Goal: Transaction & Acquisition: Purchase product/service

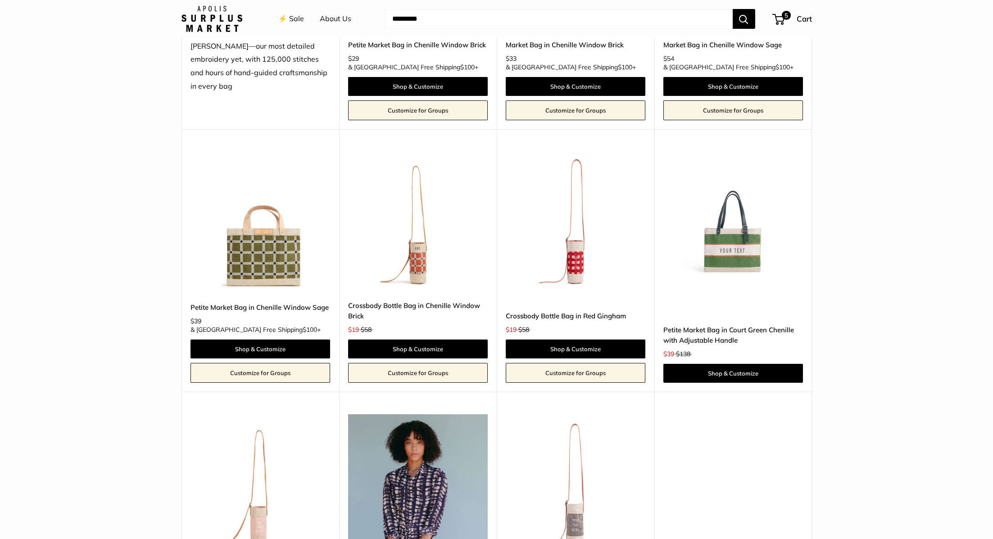
scroll to position [1714, 0]
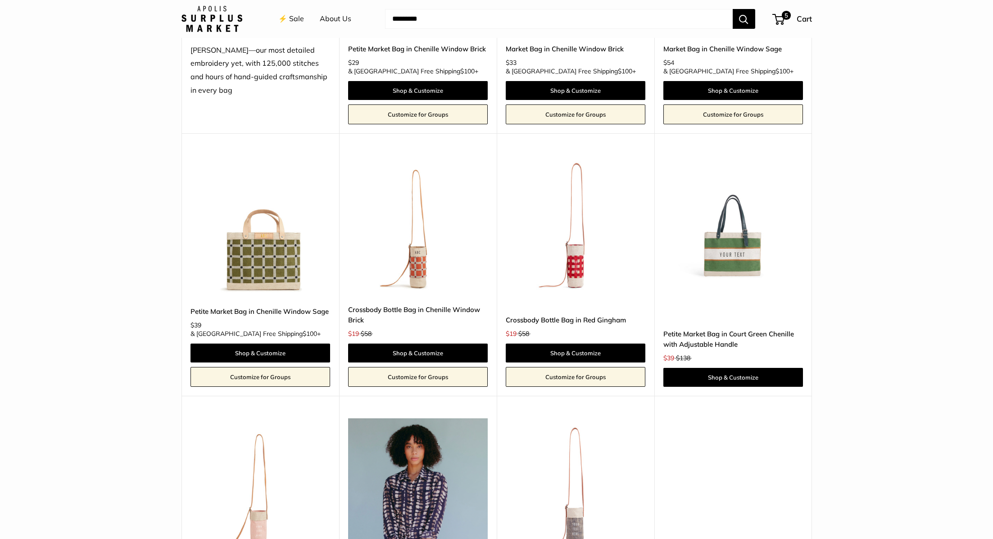
click at [0, 0] on img at bounding box center [0, 0] width 0 height 0
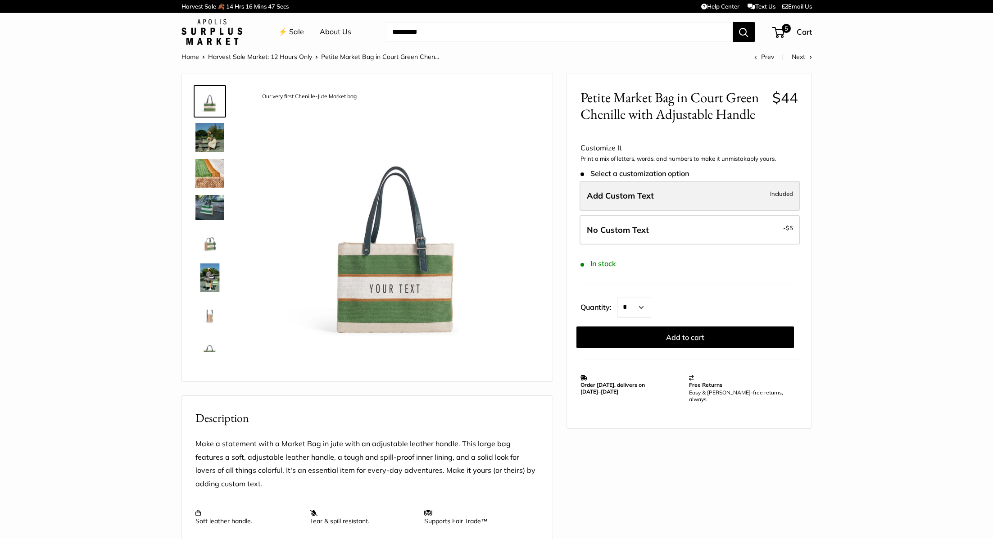
click at [672, 202] on label "Add Custom Text Included" at bounding box center [689, 196] width 220 height 30
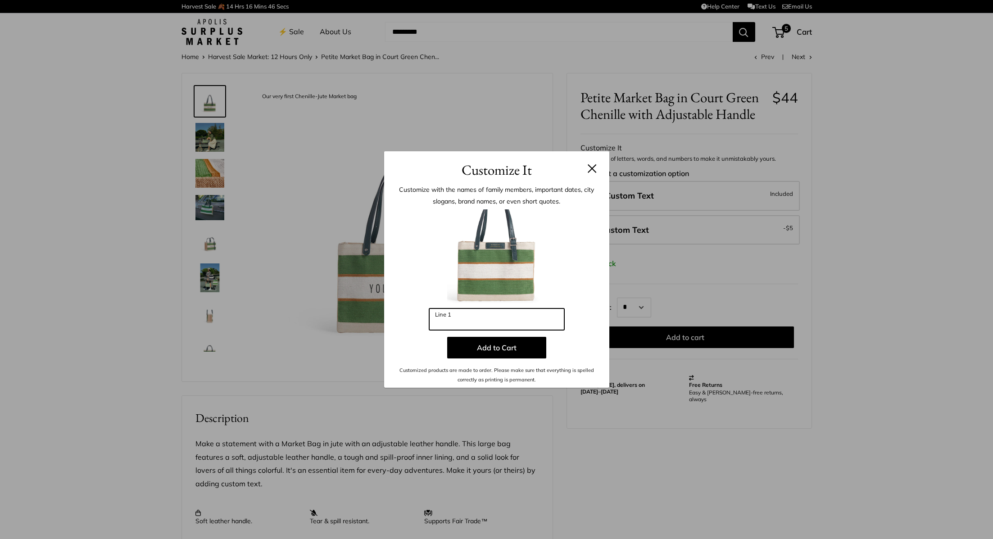
click at [507, 322] on input "Line 1" at bounding box center [496, 319] width 135 height 22
type input "**********"
click at [507, 349] on button "Add to Cart" at bounding box center [496, 348] width 99 height 22
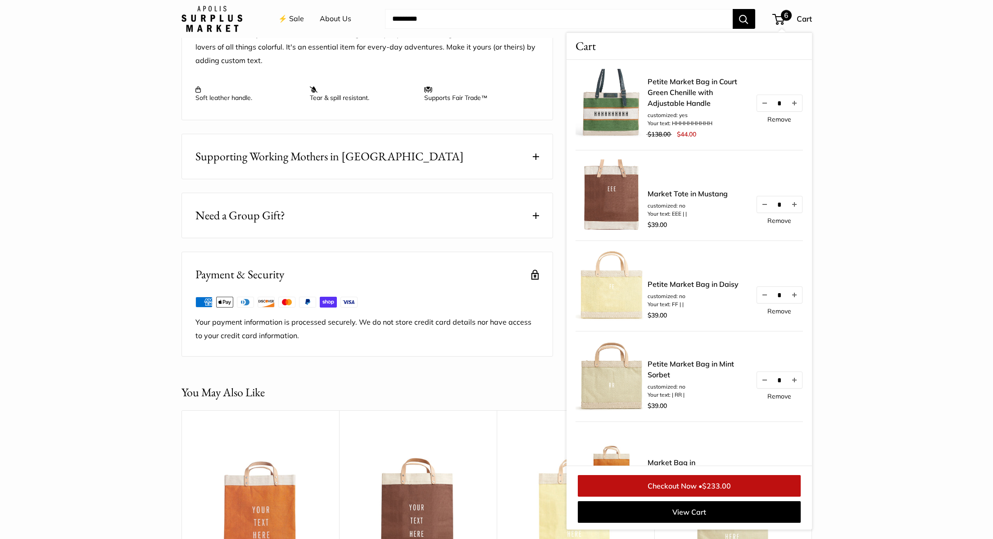
scroll to position [1229, 0]
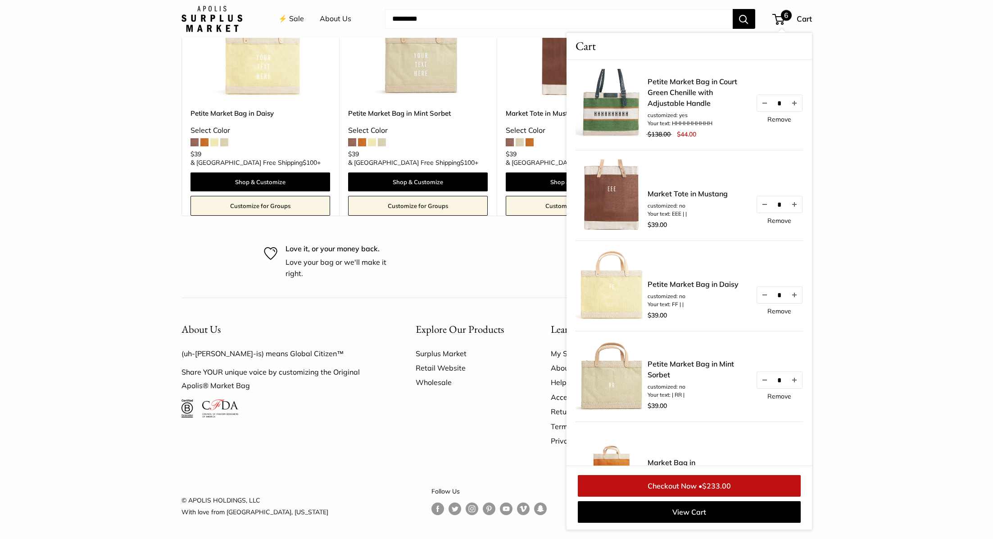
click at [391, 473] on div "About Us (uh-paul-is) means Global Citizen™ Share YOUR unique voice by customiz…" at bounding box center [496, 419] width 630 height 243
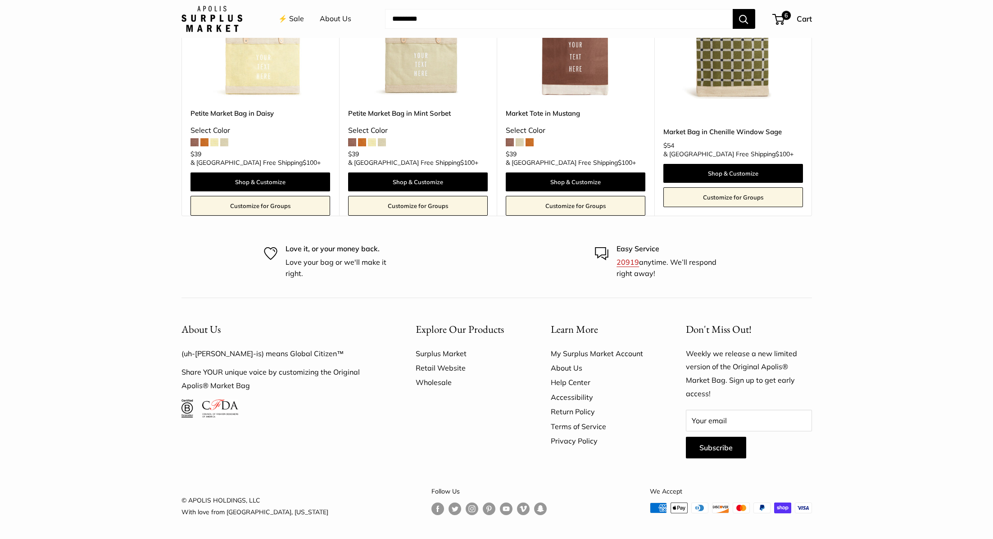
click at [561, 384] on link "Help Center" at bounding box center [602, 382] width 104 height 14
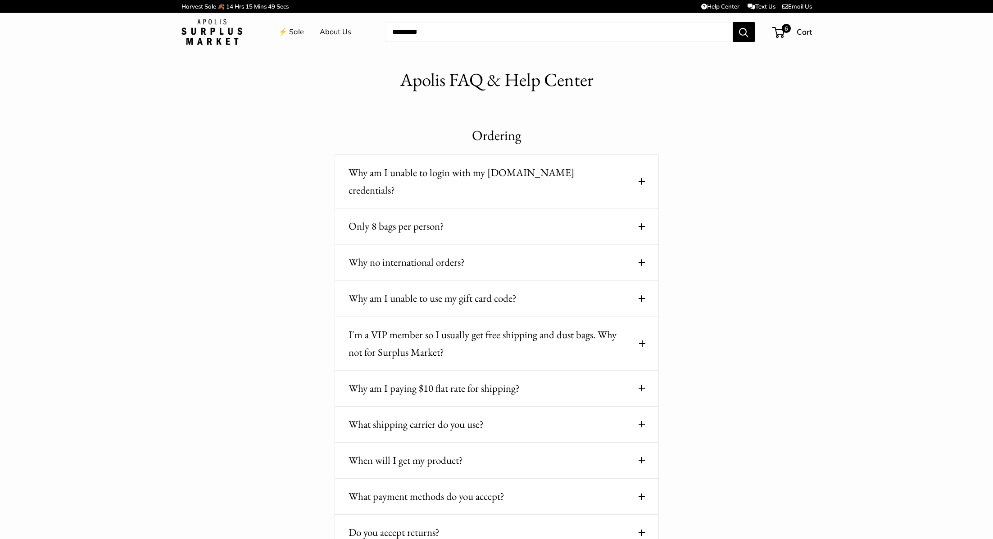
click at [551, 289] on button "Why am I unable to use my gift card code?" at bounding box center [496, 298] width 296 height 18
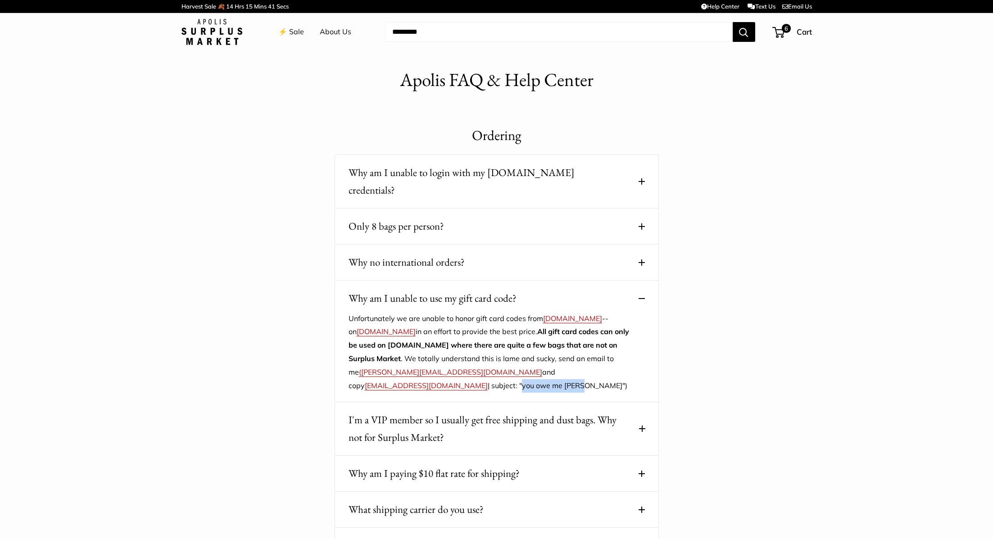
drag, startPoint x: 599, startPoint y: 353, endPoint x: 379, endPoint y: 371, distance: 220.9
click at [379, 371] on p "Unfortunately we are unable to honor gift card codes from ApolisGlobal.com -- o…" at bounding box center [489, 352] width 283 height 81
copy p "you owe me shea""
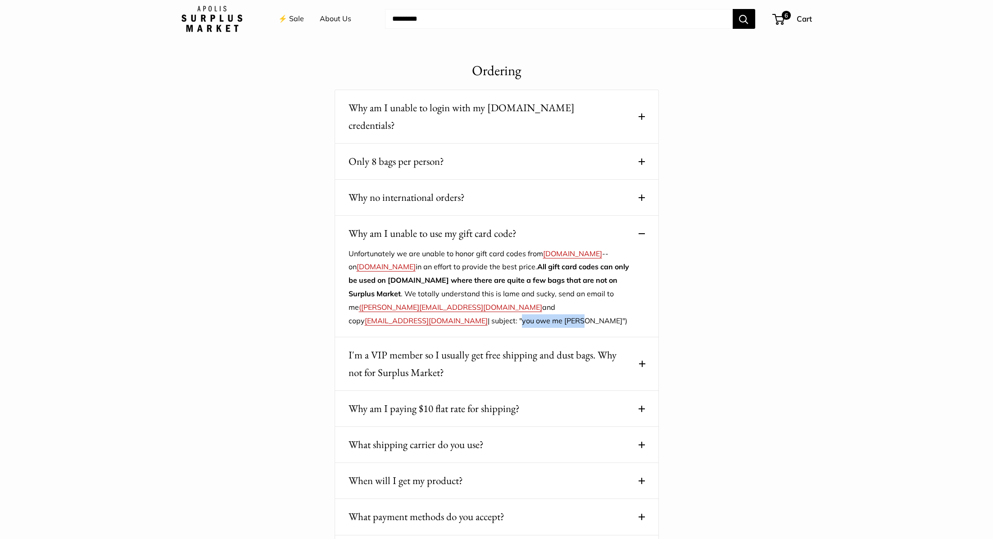
click at [550, 400] on button "Why am I paying $10 flat rate for shipping?" at bounding box center [496, 409] width 296 height 18
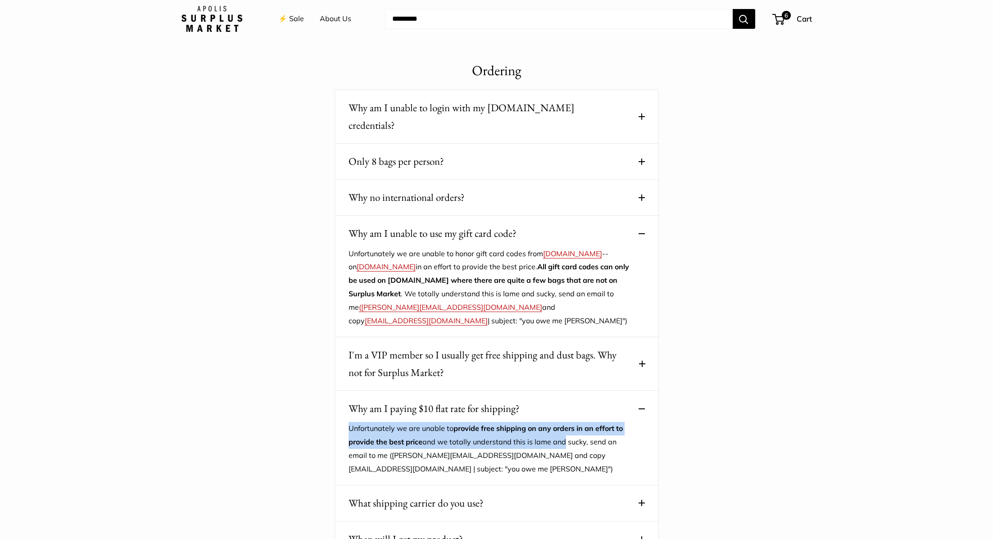
drag, startPoint x: 565, startPoint y: 424, endPoint x: 337, endPoint y: 412, distance: 229.0
click at [337, 412] on div "Why am I paying $10 flat rate for shipping? Unfortunately we are unable to prov…" at bounding box center [496, 438] width 324 height 95
copy p "Unfortunately we are unable to provide free shipping on any orders in an effort…"
click at [278, 18] on link "⚡️ Sale" at bounding box center [291, 19] width 26 height 14
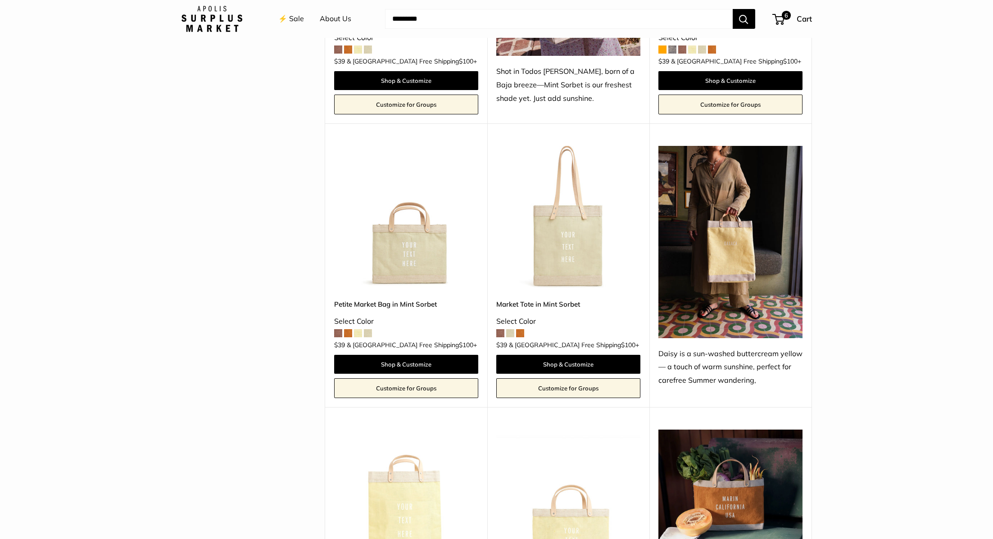
scroll to position [449, 0]
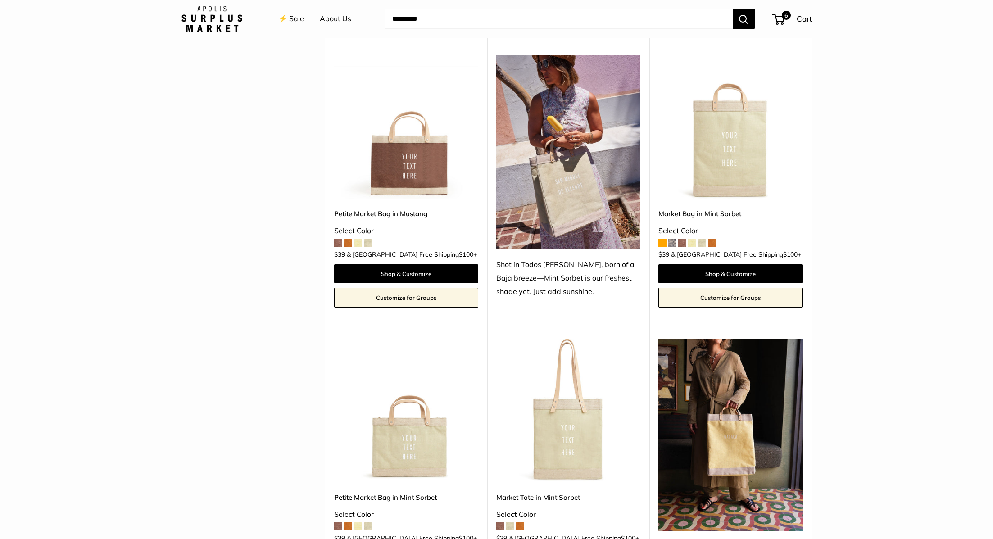
click at [438, 22] on input "Search..." at bounding box center [558, 19] width 347 height 20
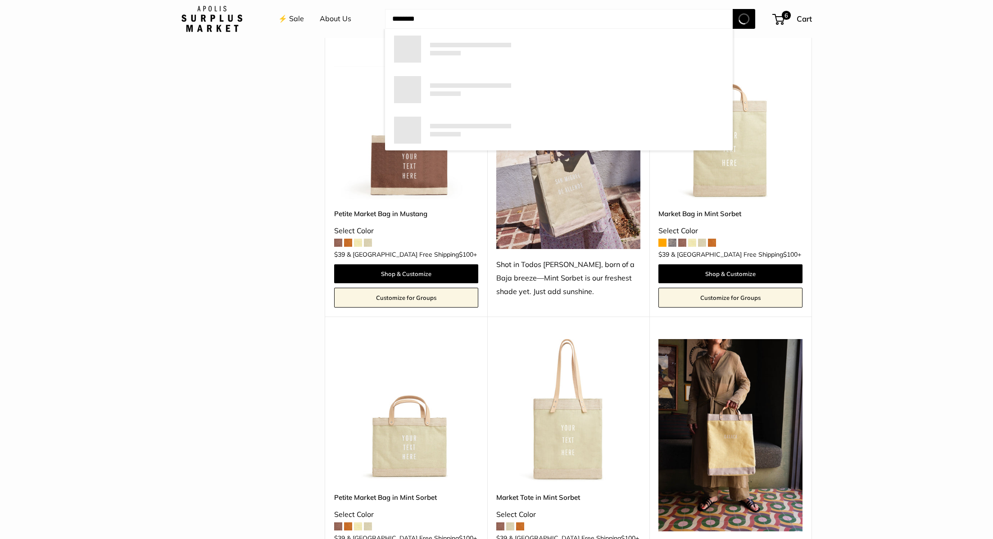
type input "********"
click at [732, 9] on button "Search" at bounding box center [743, 19] width 23 height 20
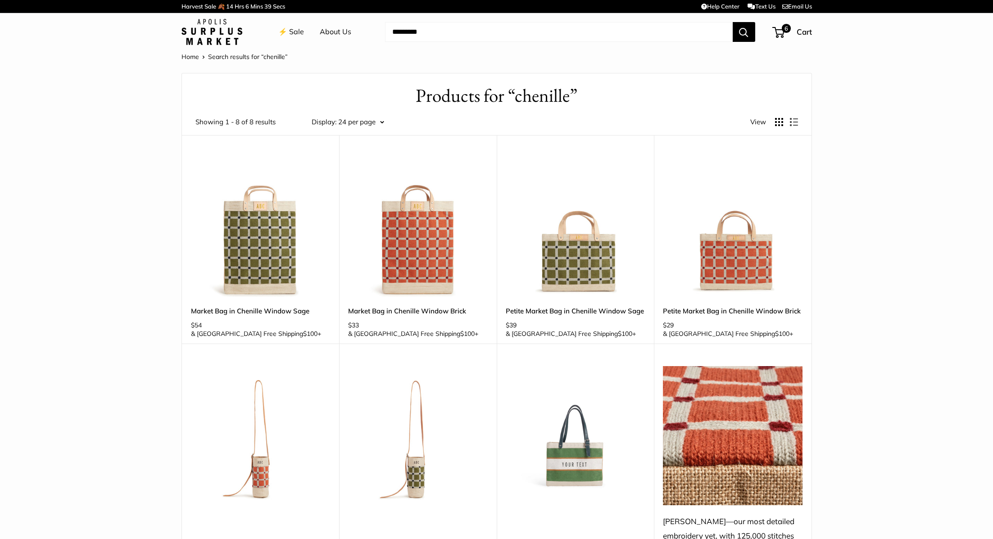
scroll to position [371, 0]
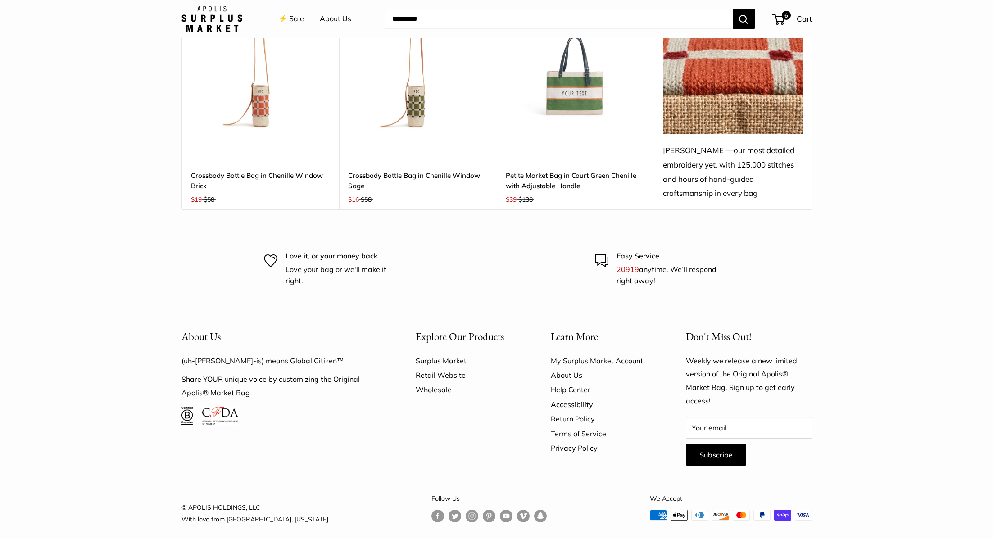
click at [578, 384] on link "Help Center" at bounding box center [602, 389] width 104 height 14
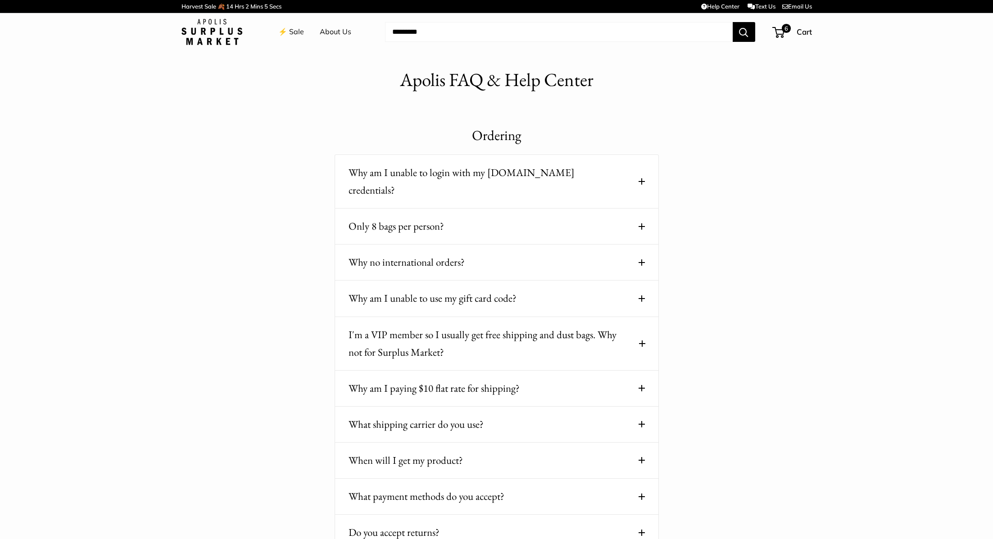
click at [286, 29] on link "⚡️ Sale" at bounding box center [291, 32] width 26 height 14
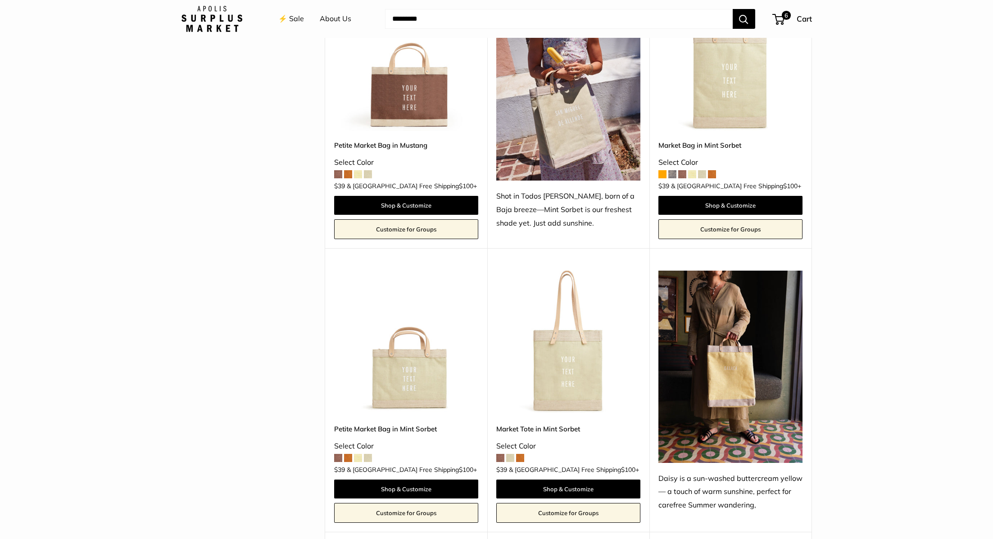
scroll to position [513, 0]
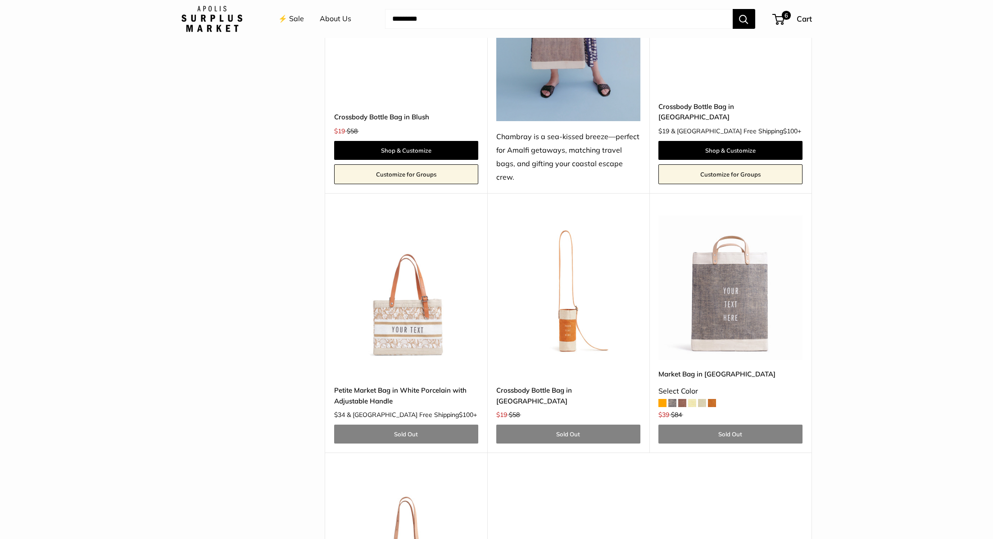
scroll to position [2617, 0]
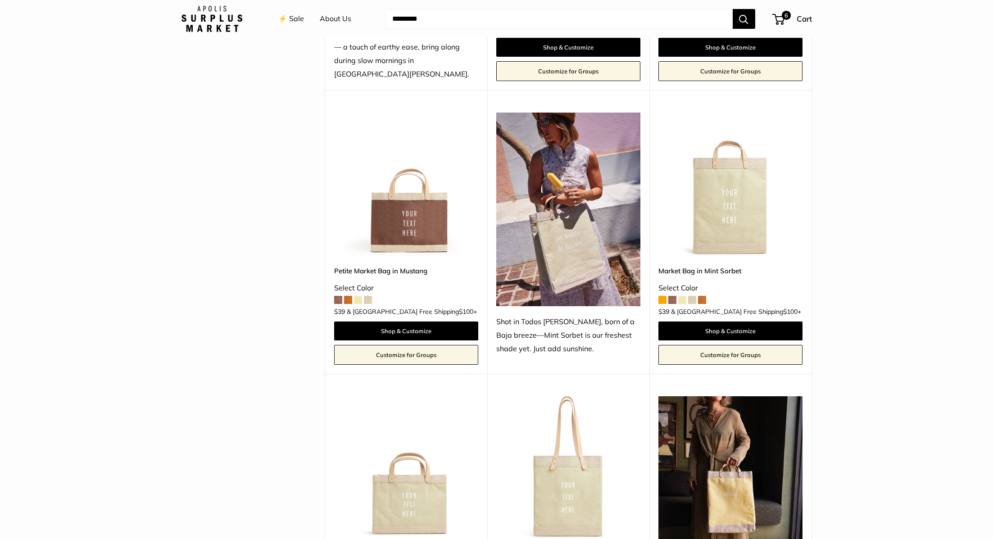
scroll to position [348, 0]
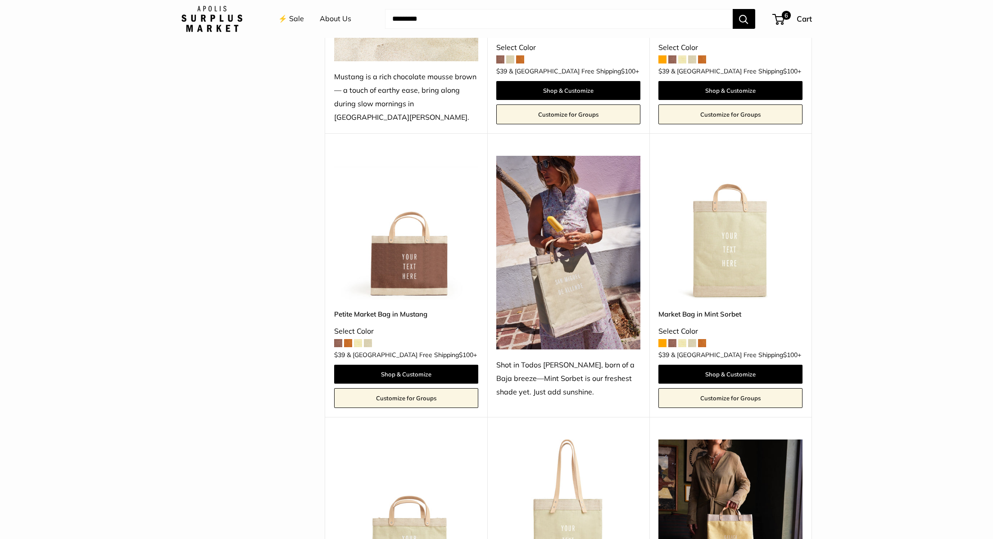
click at [275, 15] on div "⚡️ Sale About Us" at bounding box center [322, 19] width 125 height 29
click at [290, 23] on link "⚡️ Sale" at bounding box center [291, 19] width 26 height 14
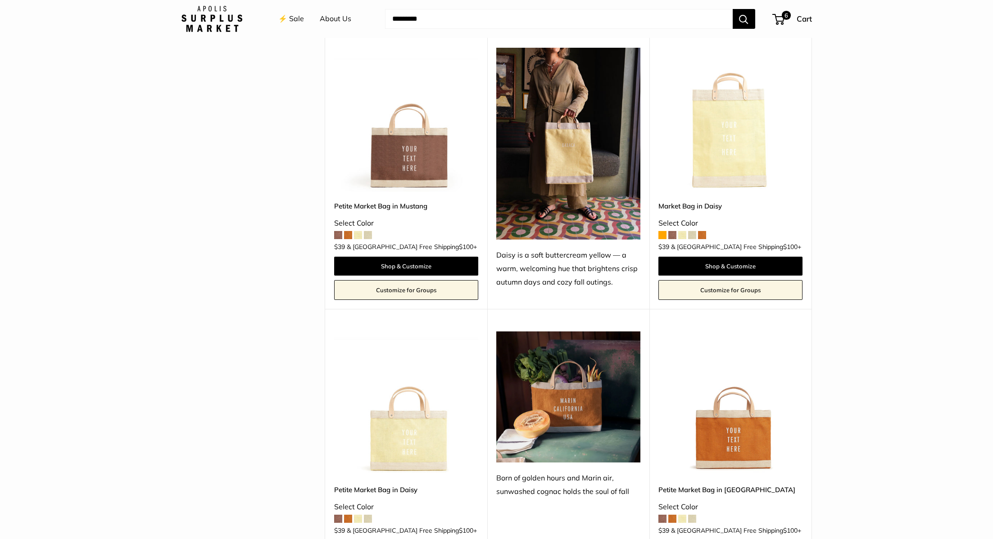
scroll to position [503, 0]
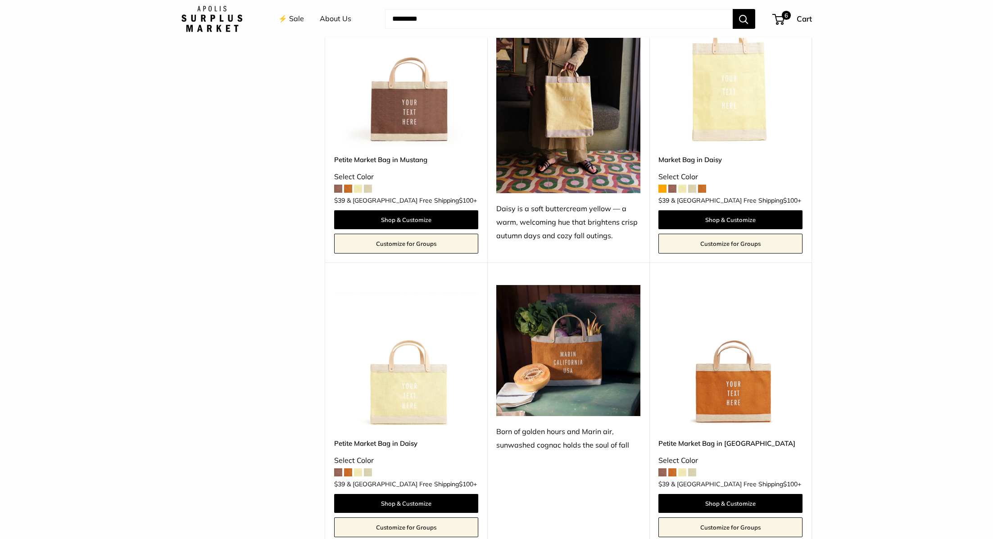
click at [0, 0] on img at bounding box center [0, 0] width 0 height 0
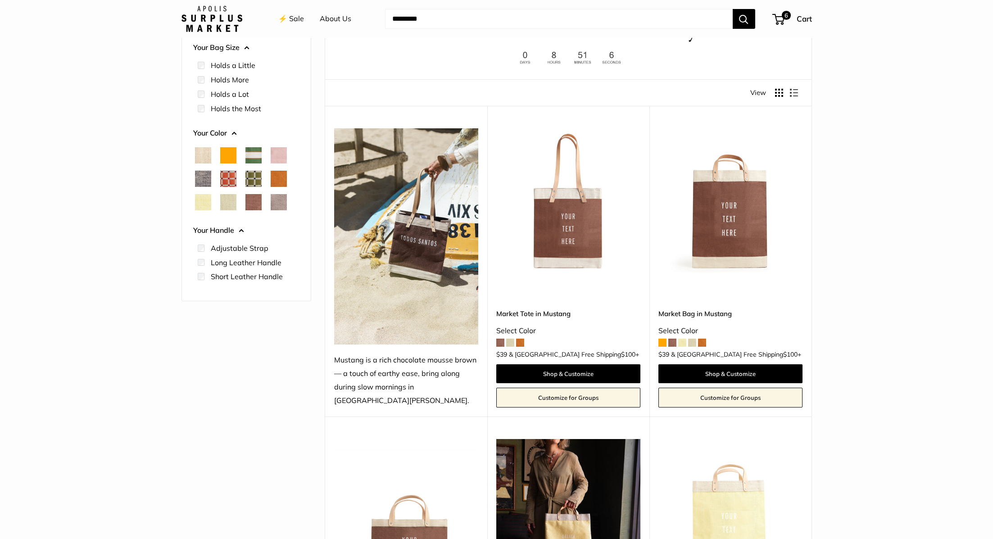
scroll to position [66, 0]
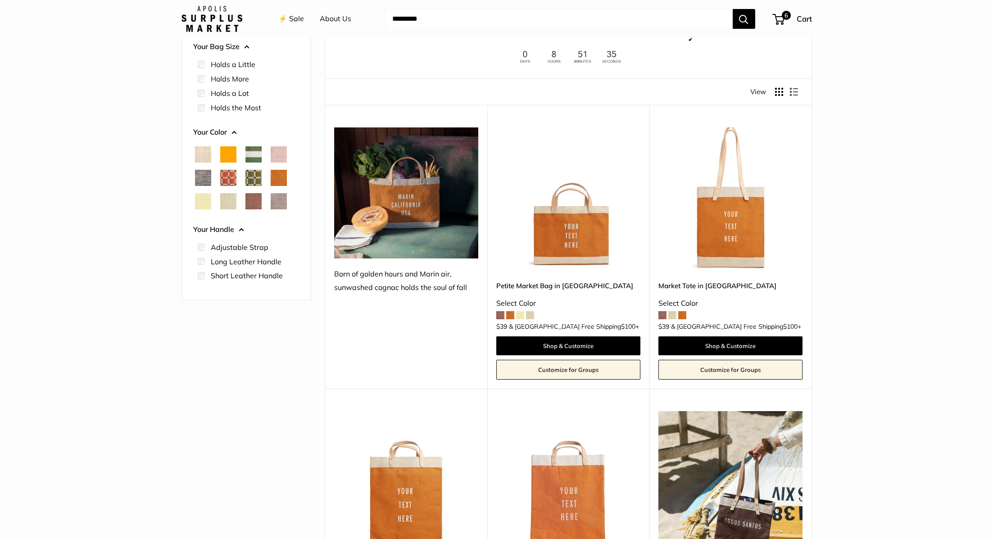
scroll to position [70, 0]
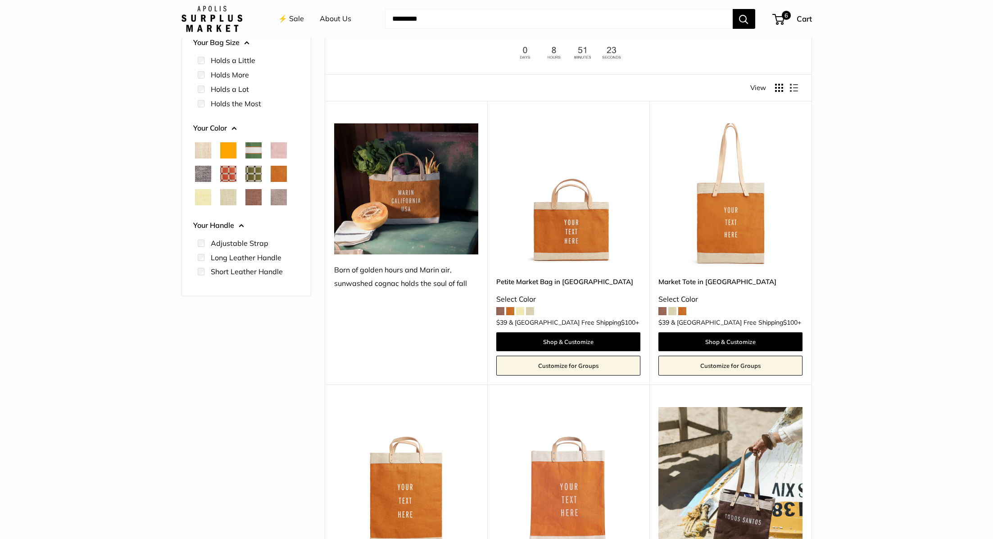
click at [225, 21] on img at bounding box center [211, 19] width 61 height 26
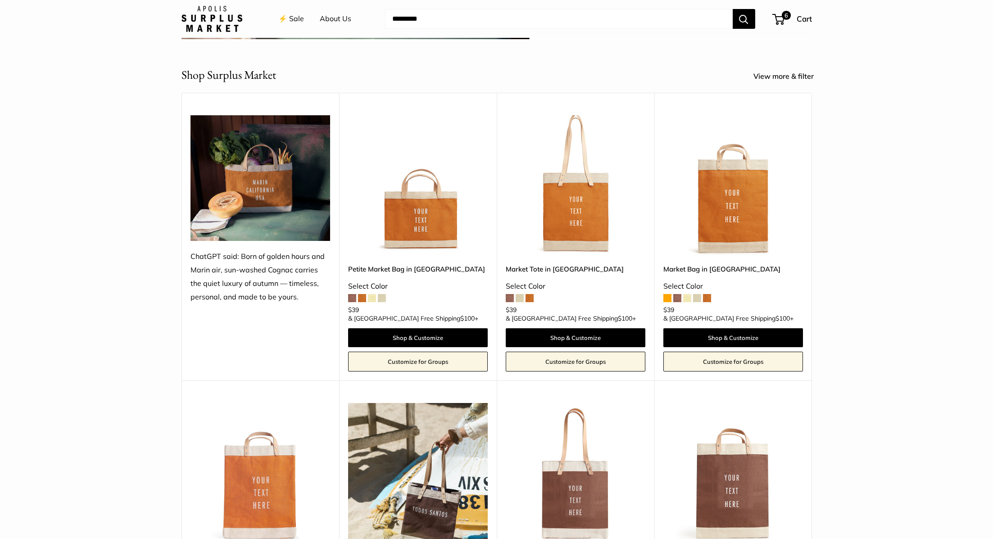
scroll to position [330, 0]
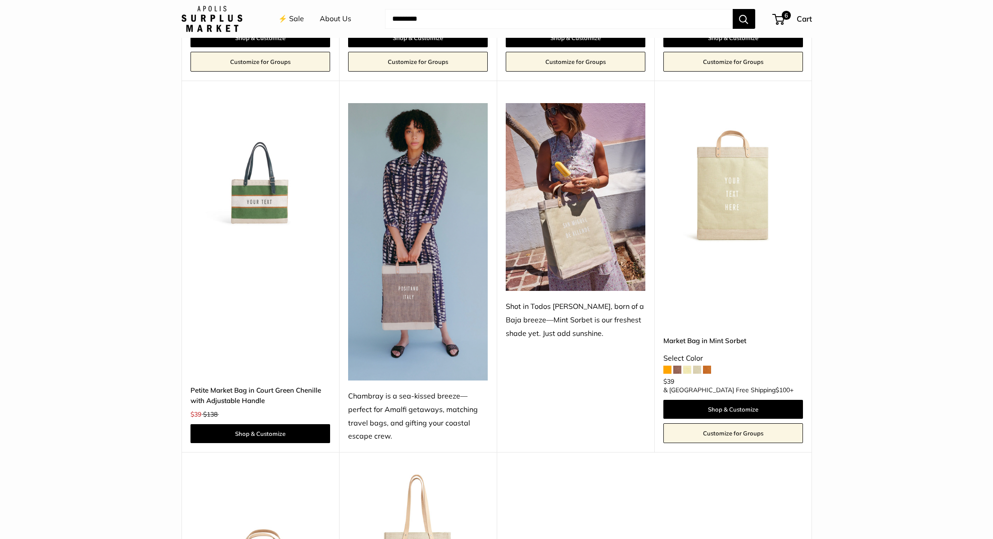
scroll to position [1737, 0]
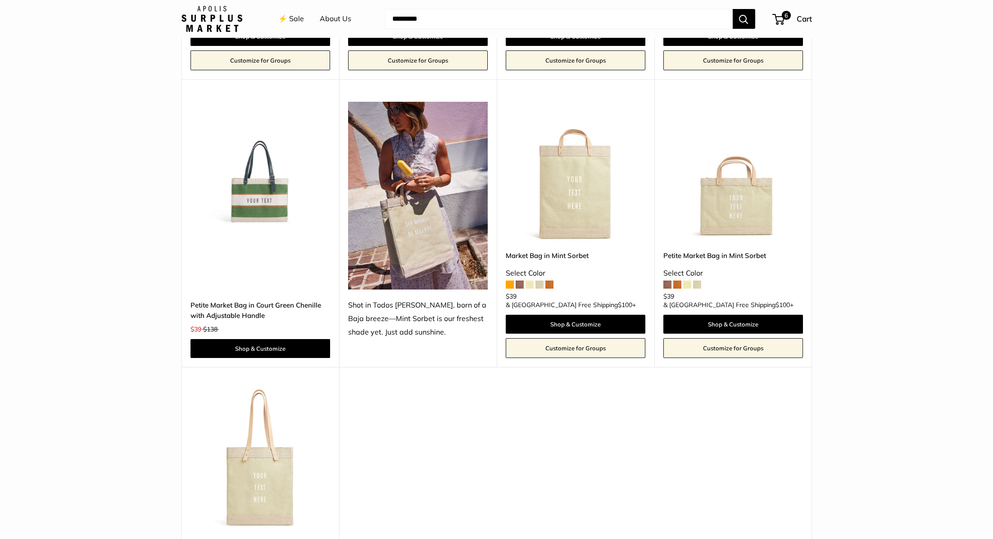
scroll to position [1736, 0]
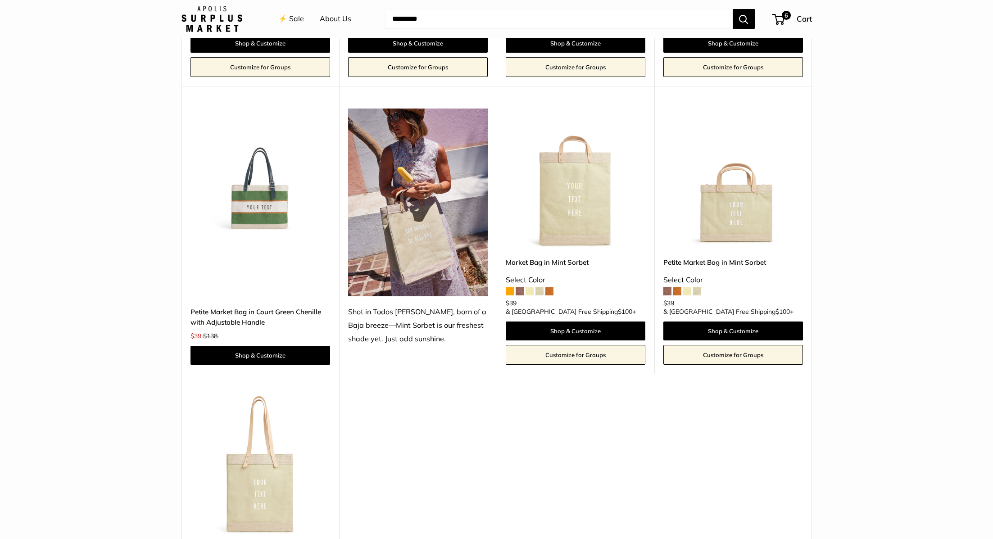
click at [0, 0] on img at bounding box center [0, 0] width 0 height 0
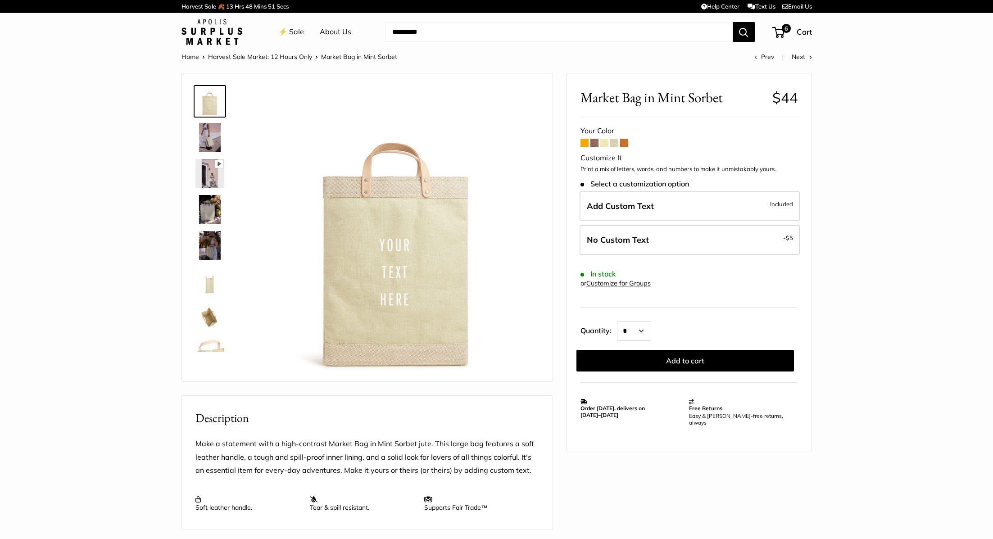
click at [213, 207] on img at bounding box center [209, 209] width 29 height 29
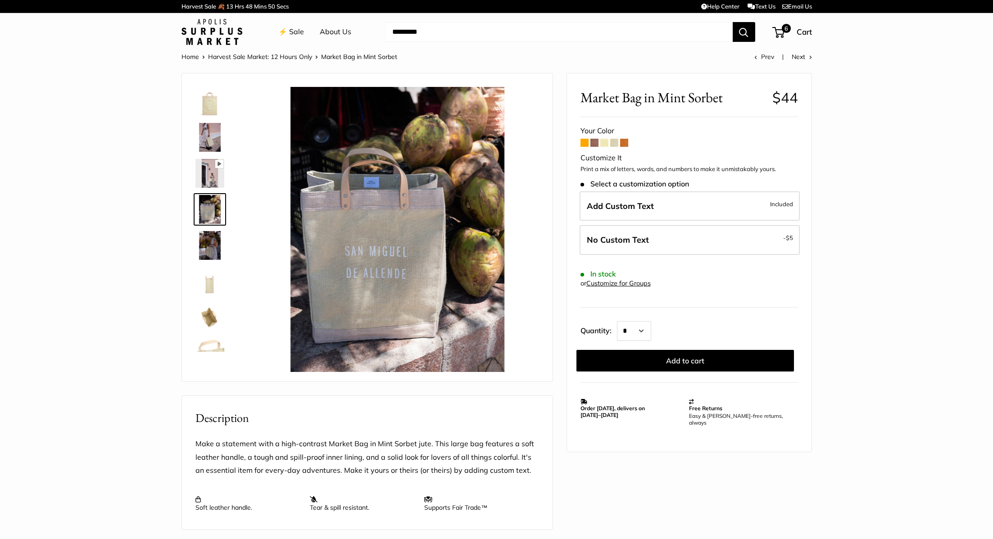
click at [208, 229] on link at bounding box center [210, 245] width 32 height 32
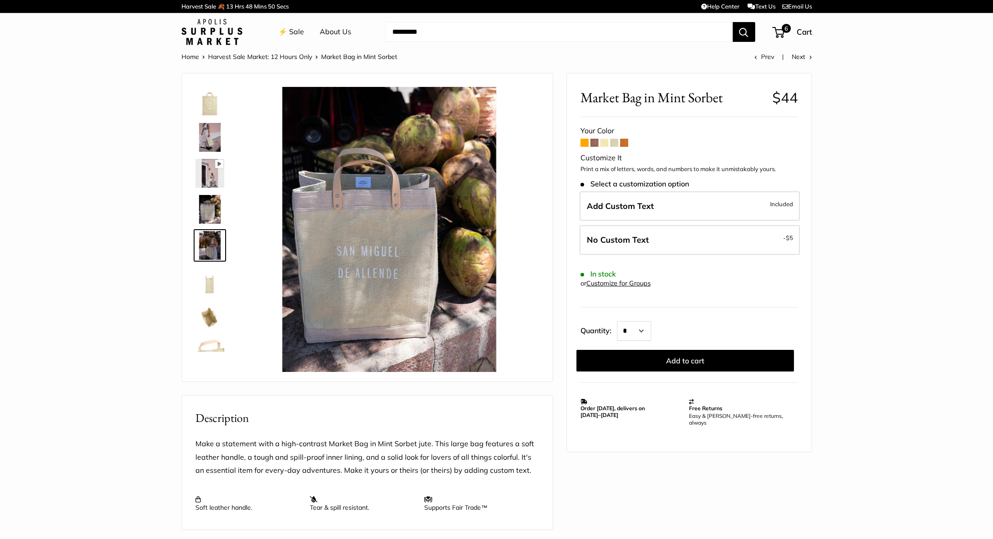
scroll to position [28, 0]
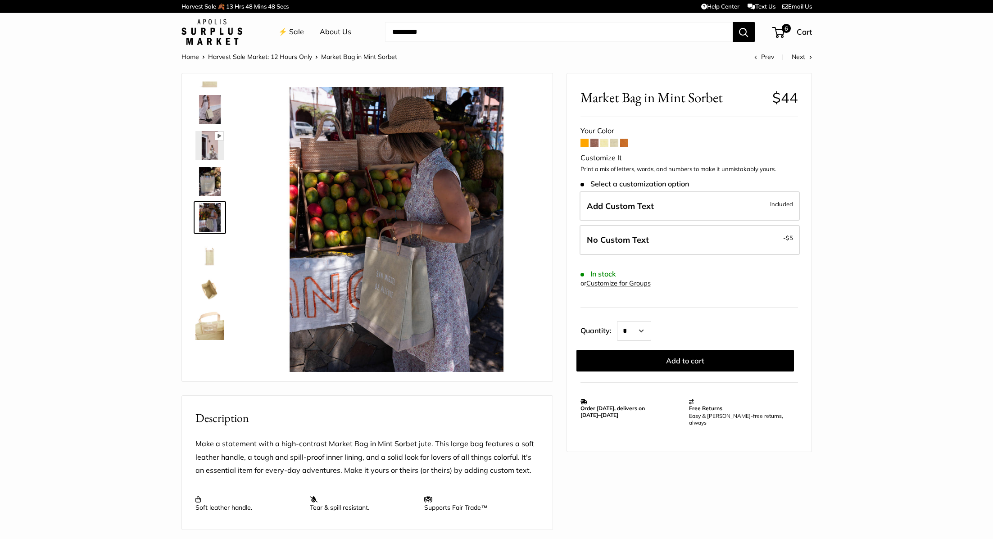
click at [212, 178] on img at bounding box center [209, 181] width 29 height 29
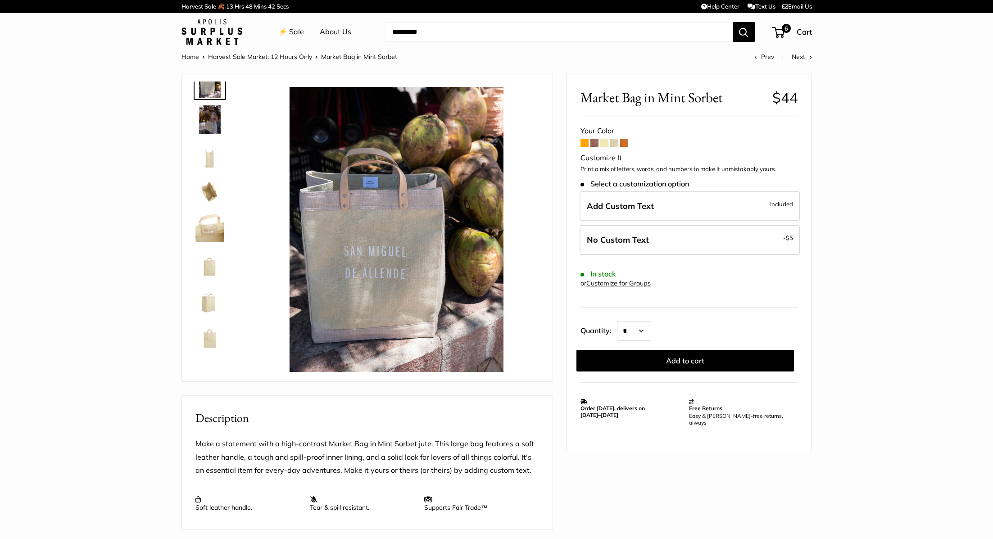
scroll to position [123, 0]
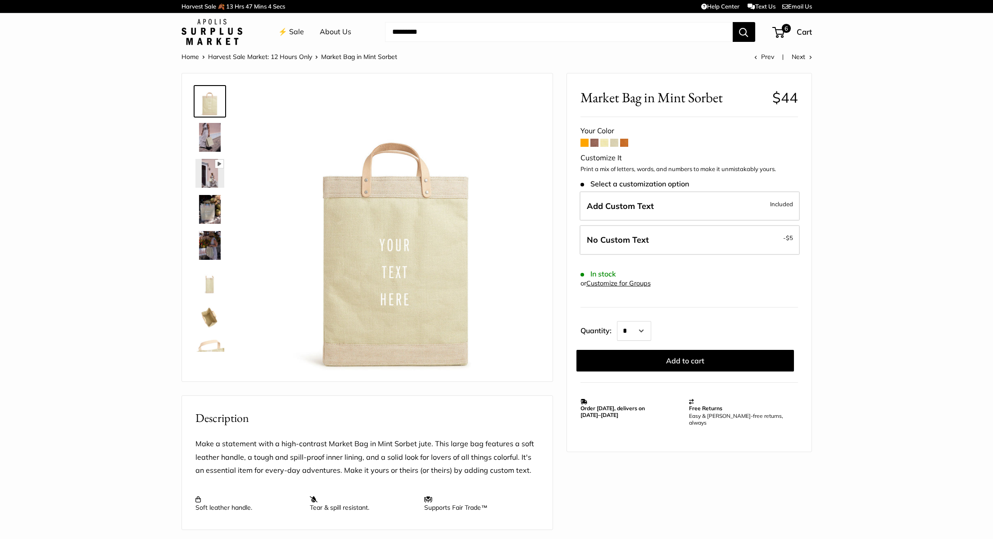
click at [294, 33] on link "⚡️ Sale" at bounding box center [291, 32] width 26 height 14
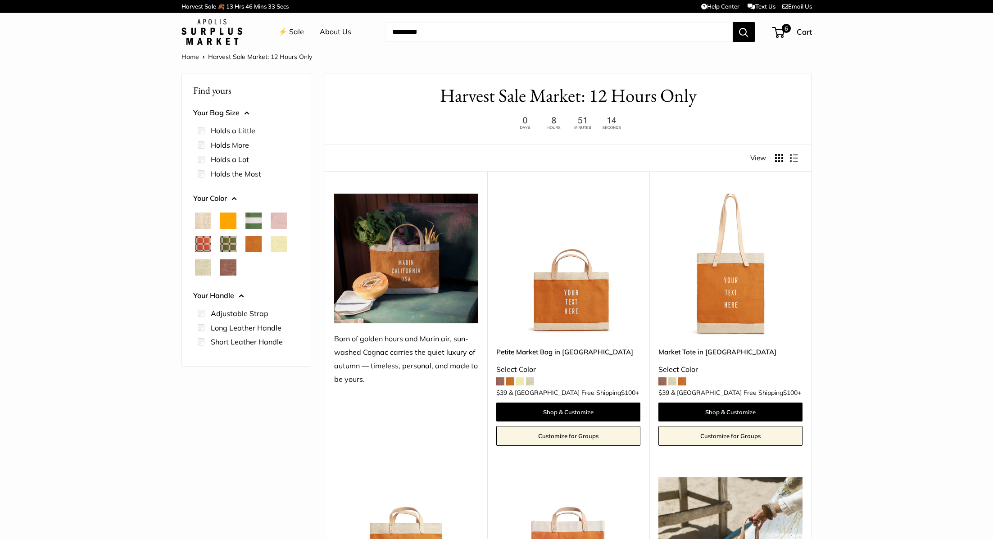
click at [275, 220] on span "Blush" at bounding box center [279, 220] width 16 height 16
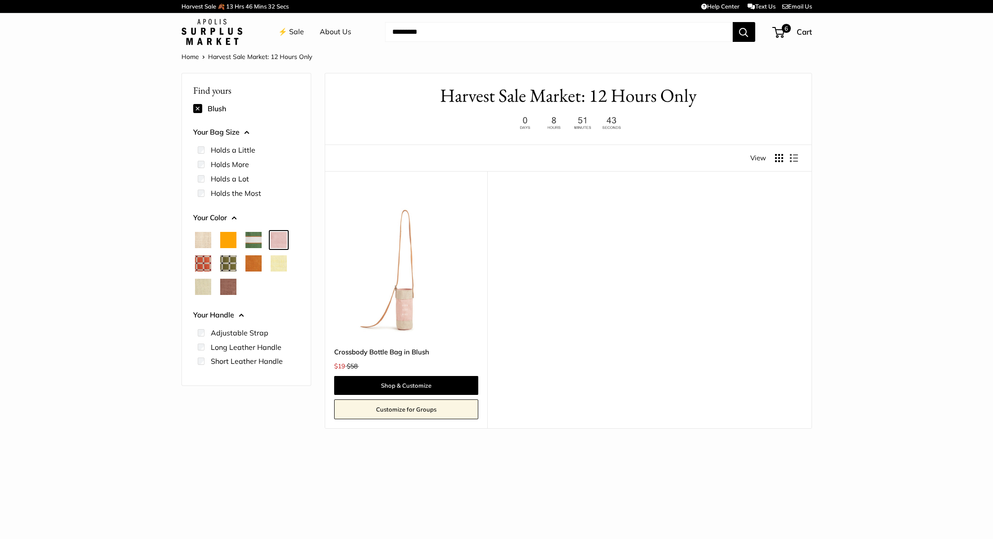
click at [0, 0] on img at bounding box center [0, 0] width 0 height 0
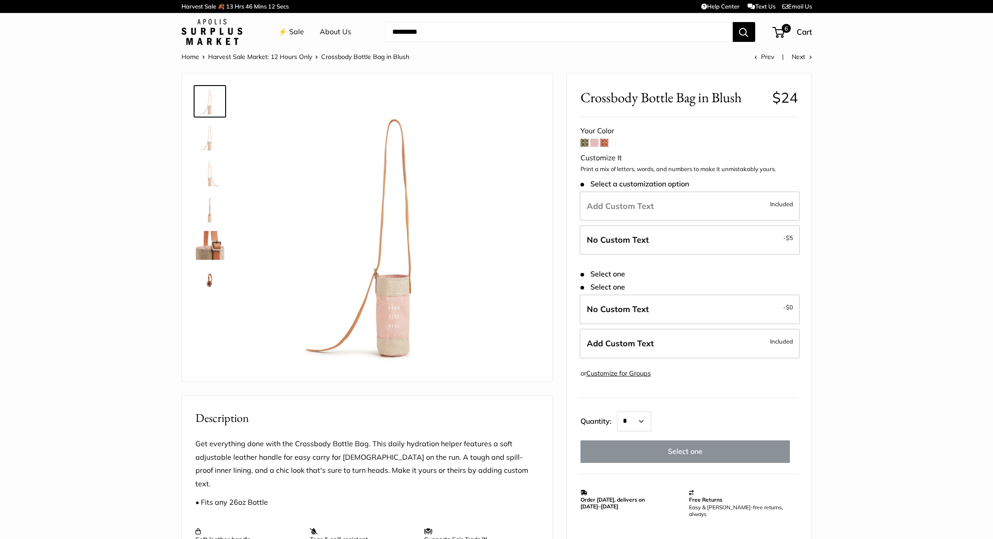
click at [289, 33] on link "⚡️ Sale" at bounding box center [291, 32] width 26 height 14
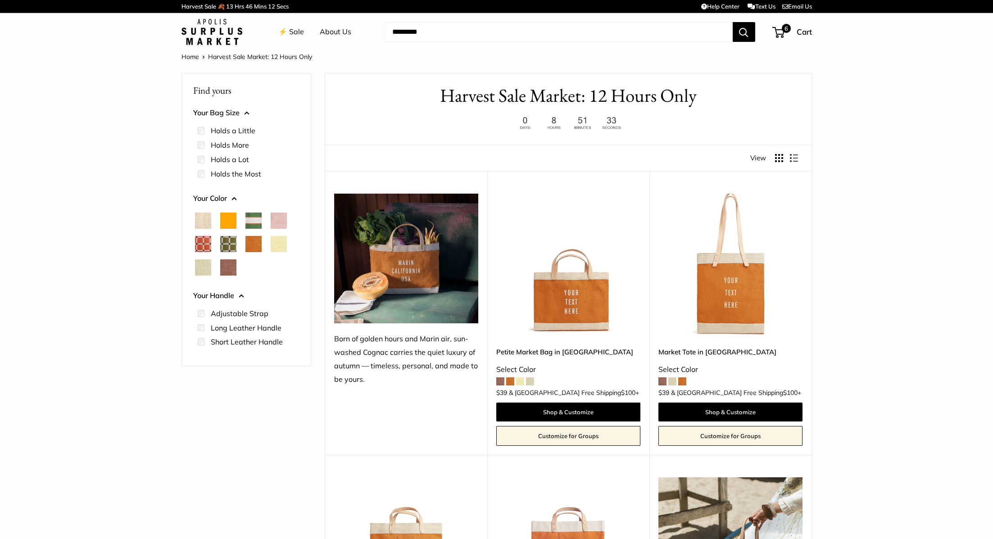
click at [0, 0] on img at bounding box center [0, 0] width 0 height 0
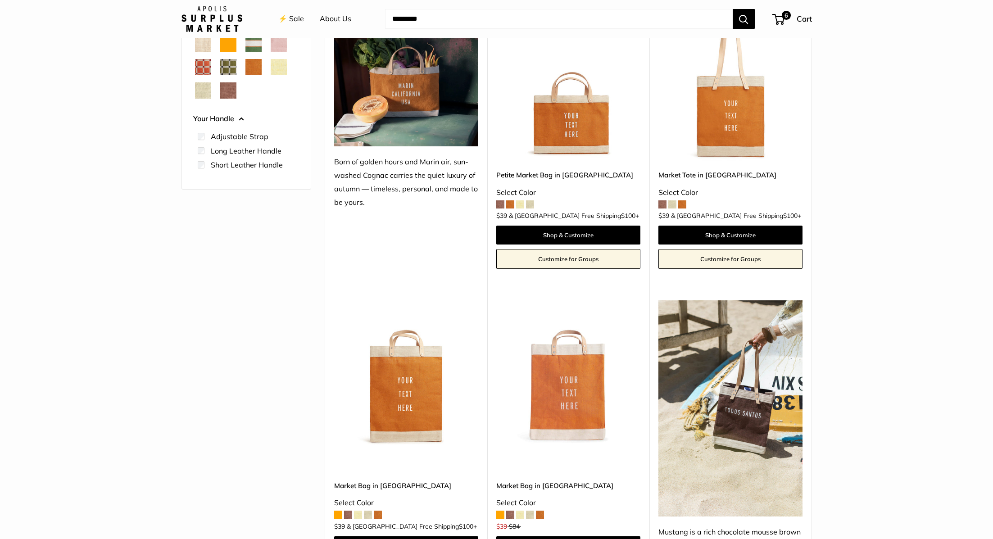
scroll to position [177, 0]
click at [0, 0] on img at bounding box center [0, 0] width 0 height 0
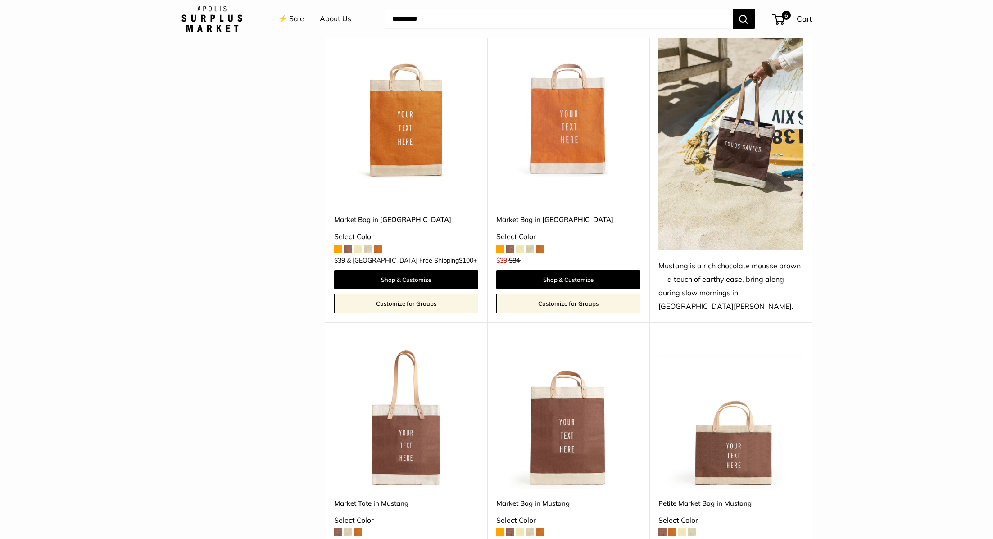
scroll to position [539, 0]
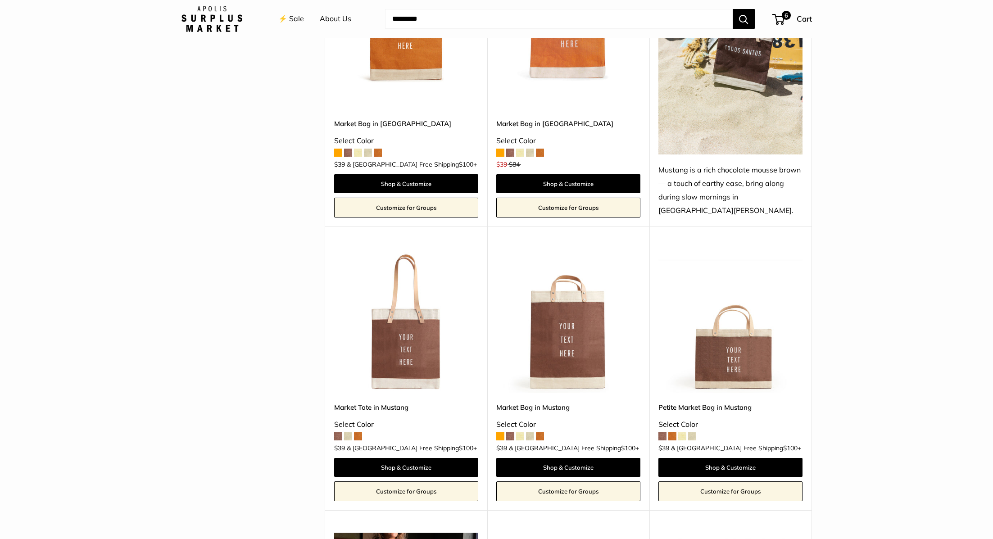
click at [0, 0] on img at bounding box center [0, 0] width 0 height 0
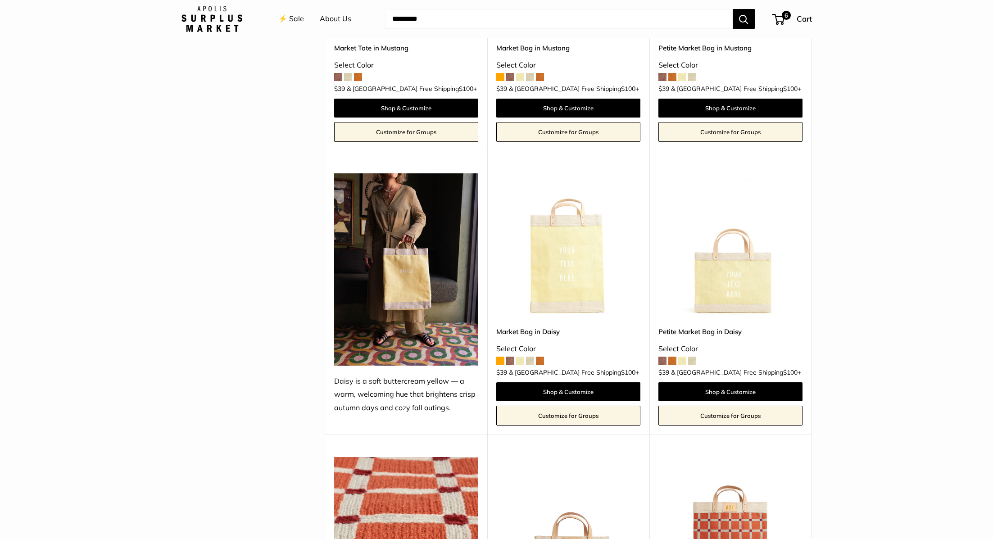
scroll to position [914, 0]
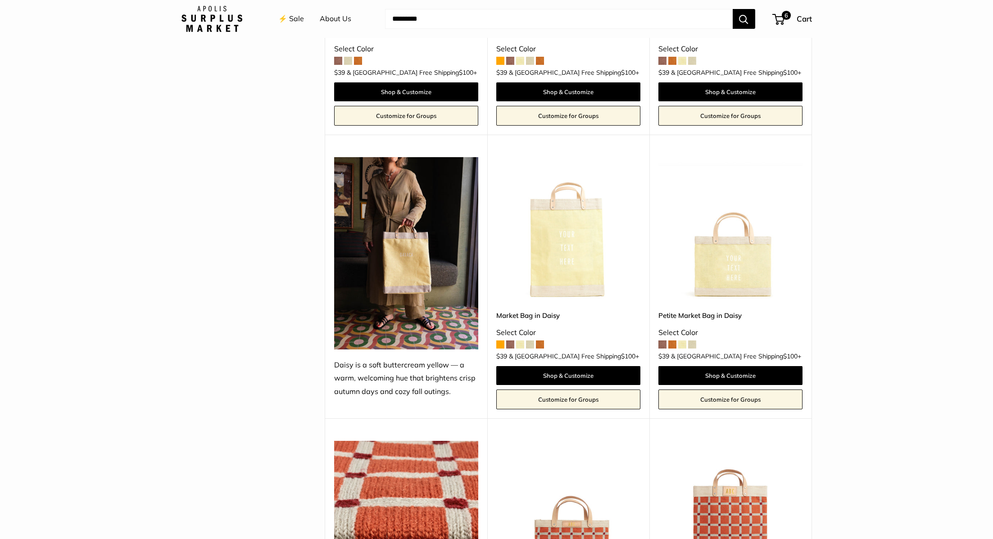
click at [0, 0] on img at bounding box center [0, 0] width 0 height 0
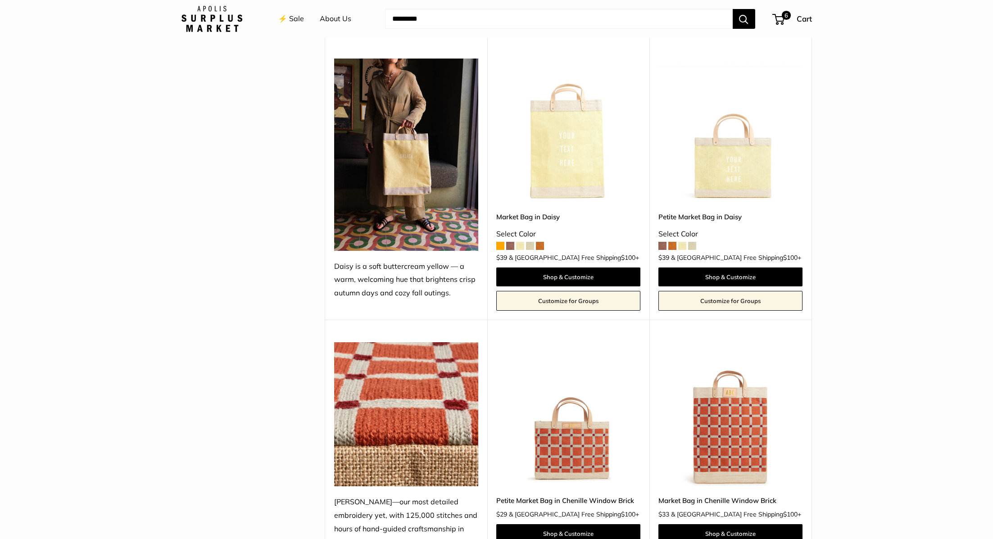
scroll to position [1073, 0]
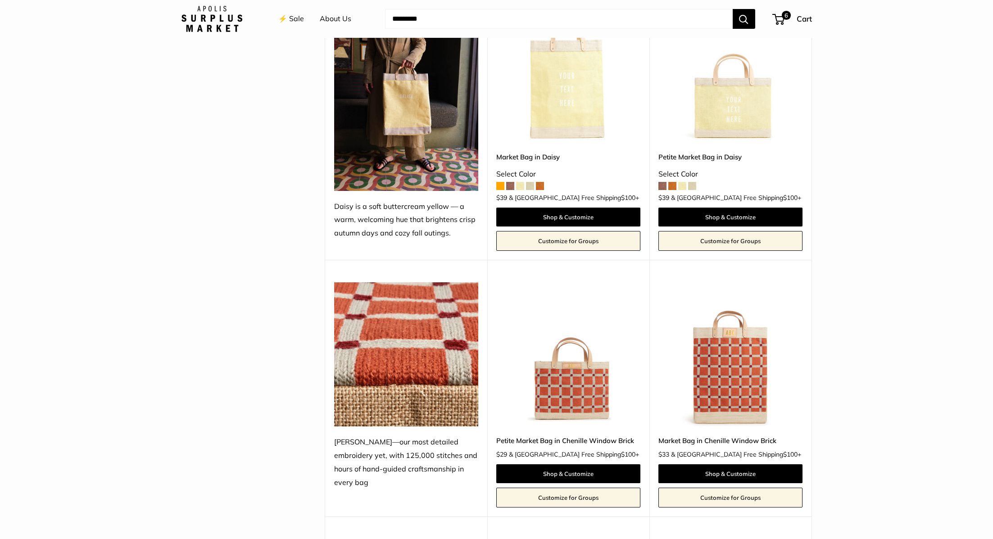
click at [0, 0] on img at bounding box center [0, 0] width 0 height 0
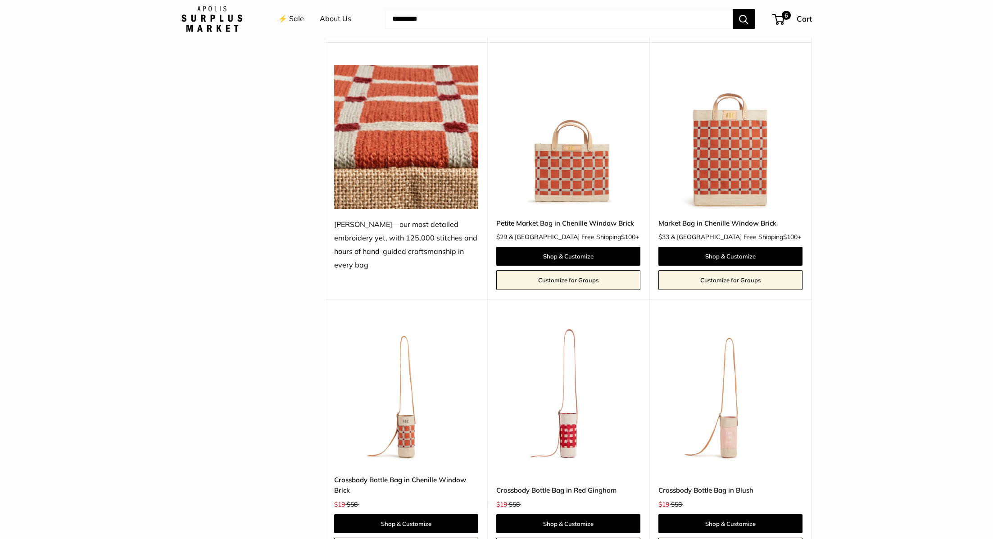
scroll to position [1296, 0]
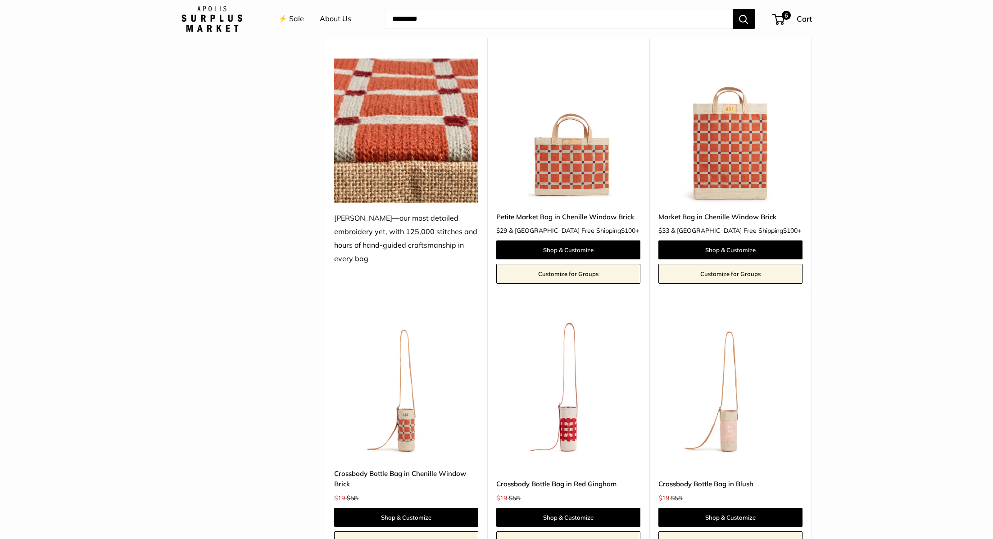
click at [0, 0] on img at bounding box center [0, 0] width 0 height 0
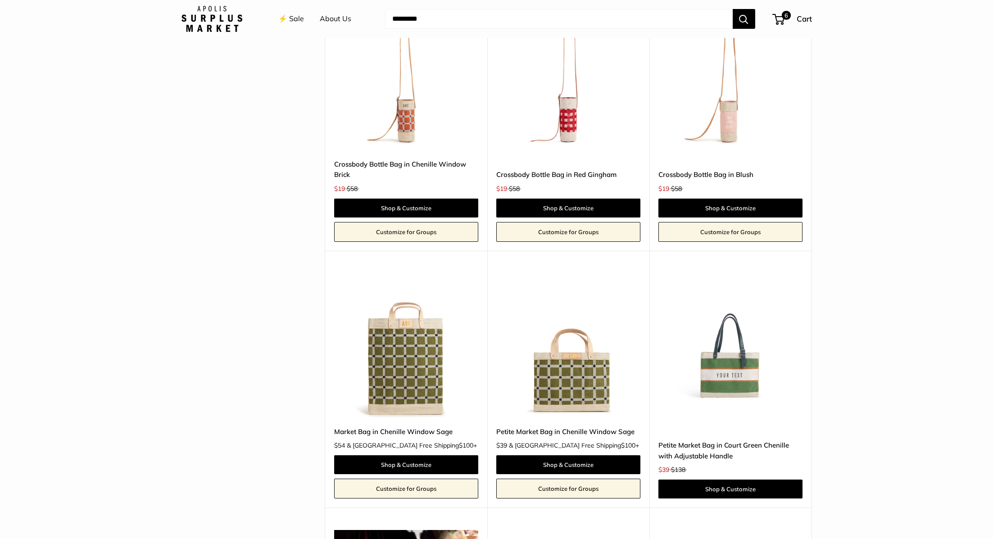
scroll to position [1615, 0]
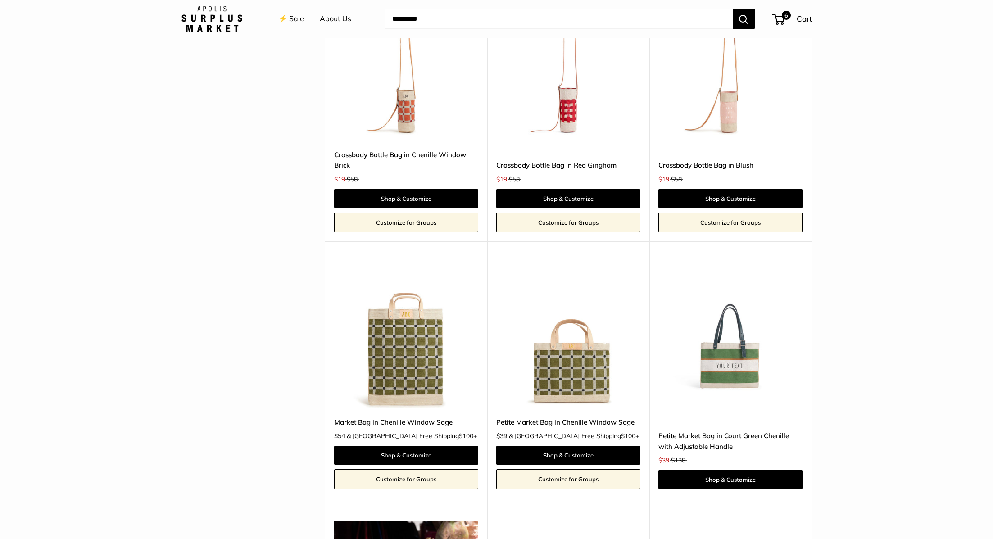
click at [0, 0] on img at bounding box center [0, 0] width 0 height 0
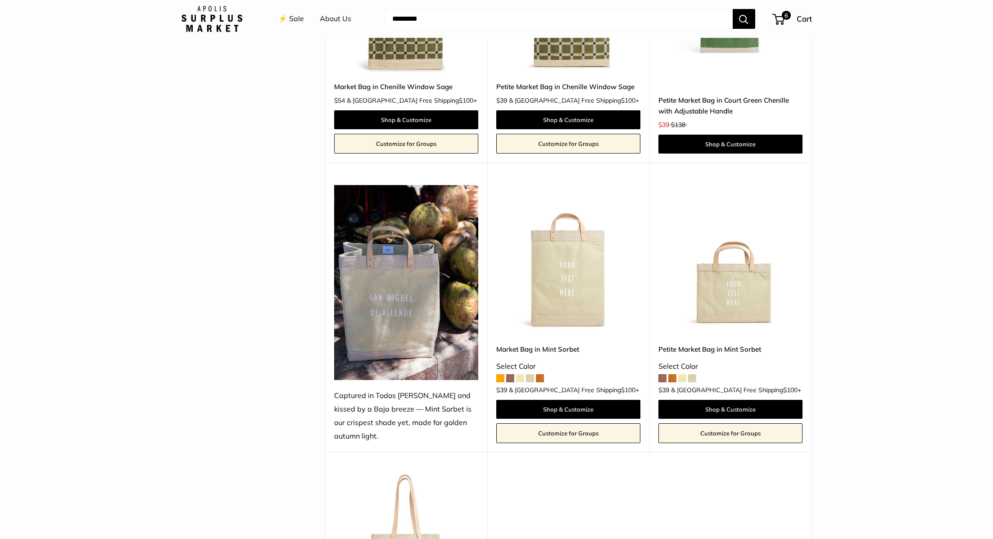
scroll to position [1957, 0]
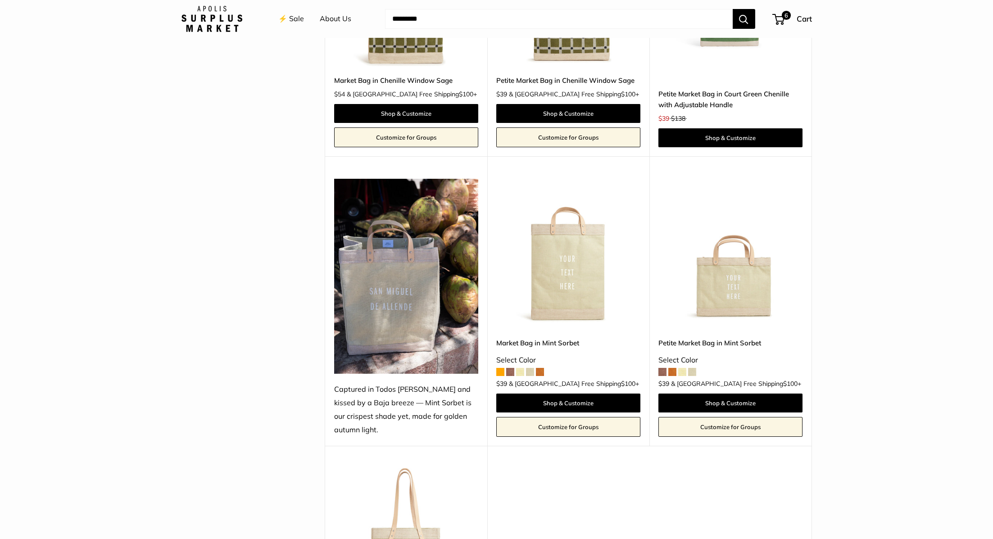
click at [0, 0] on img at bounding box center [0, 0] width 0 height 0
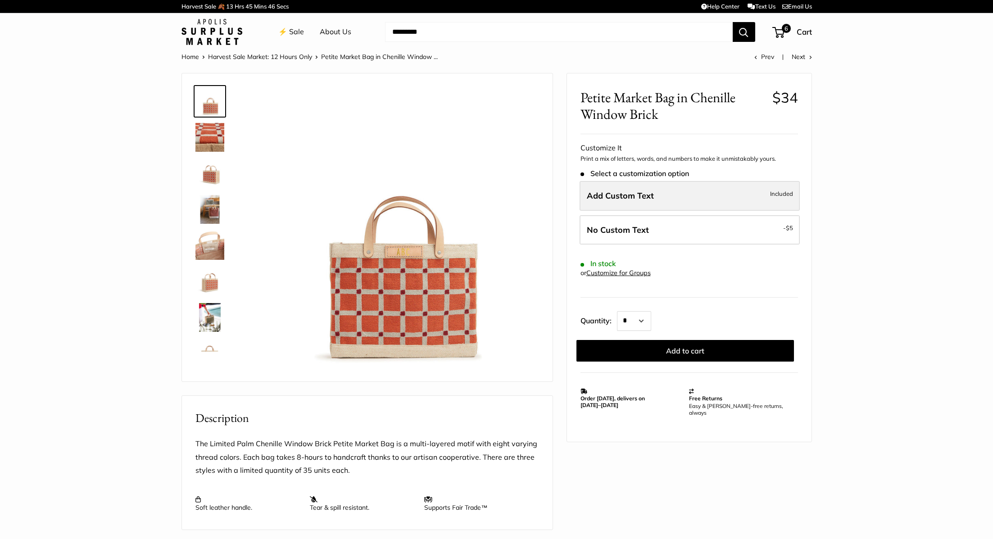
click at [612, 191] on span "Add Custom Text" at bounding box center [620, 195] width 67 height 10
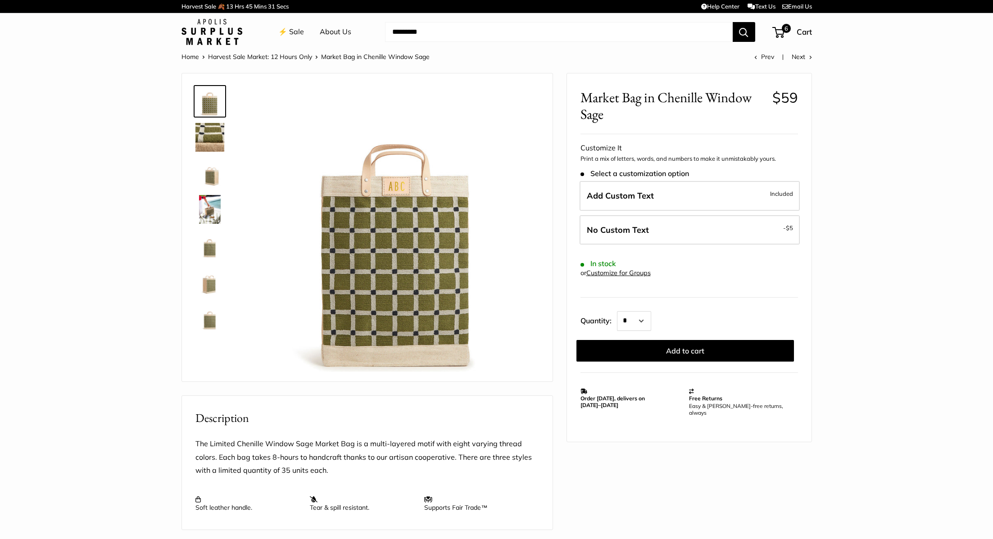
click at [628, 213] on div "Add Custom Text Included No Custom Text - $5" at bounding box center [688, 215] width 221 height 68
click at [626, 197] on span "Add Custom Text" at bounding box center [620, 195] width 67 height 10
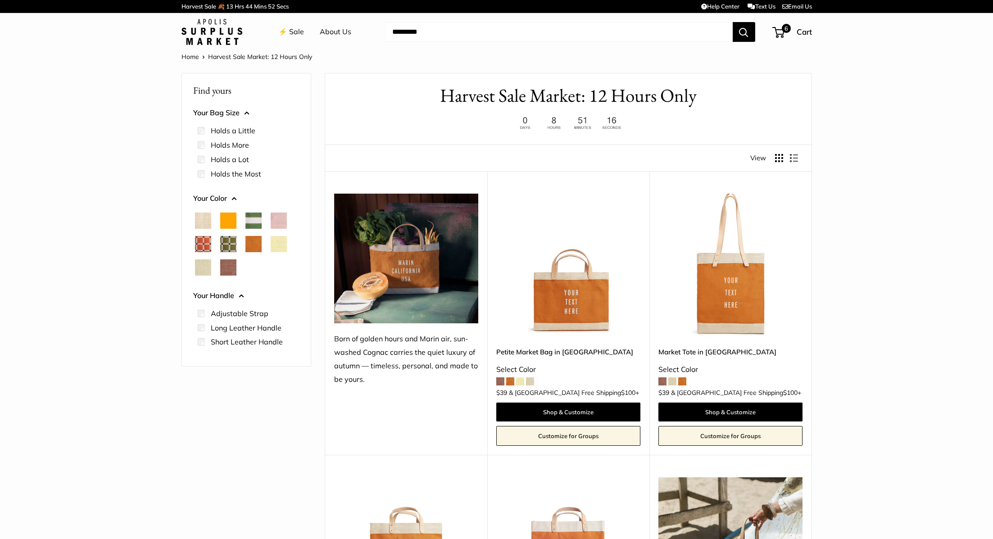
click at [200, 35] on img at bounding box center [211, 32] width 61 height 26
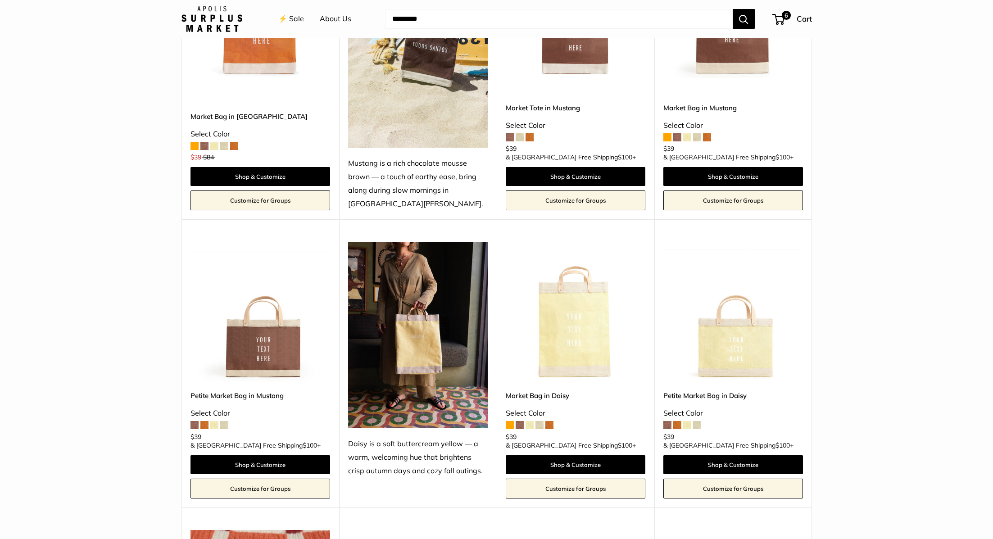
scroll to position [782, 0]
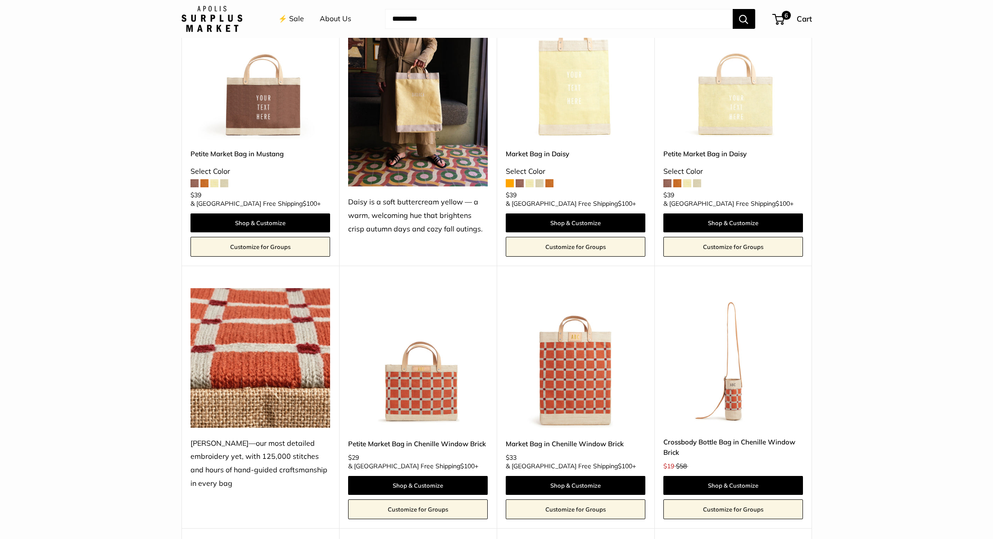
scroll to position [1033, 0]
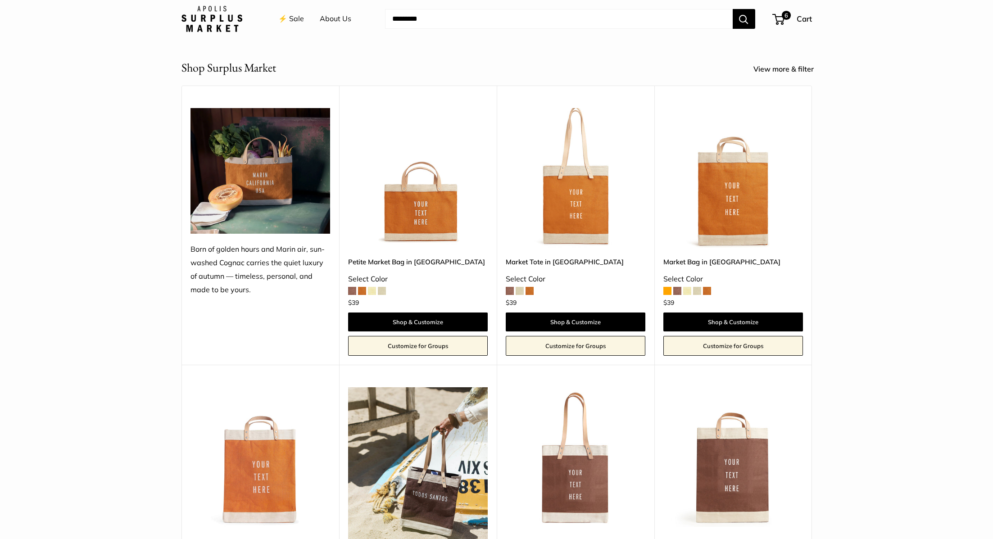
scroll to position [356, 0]
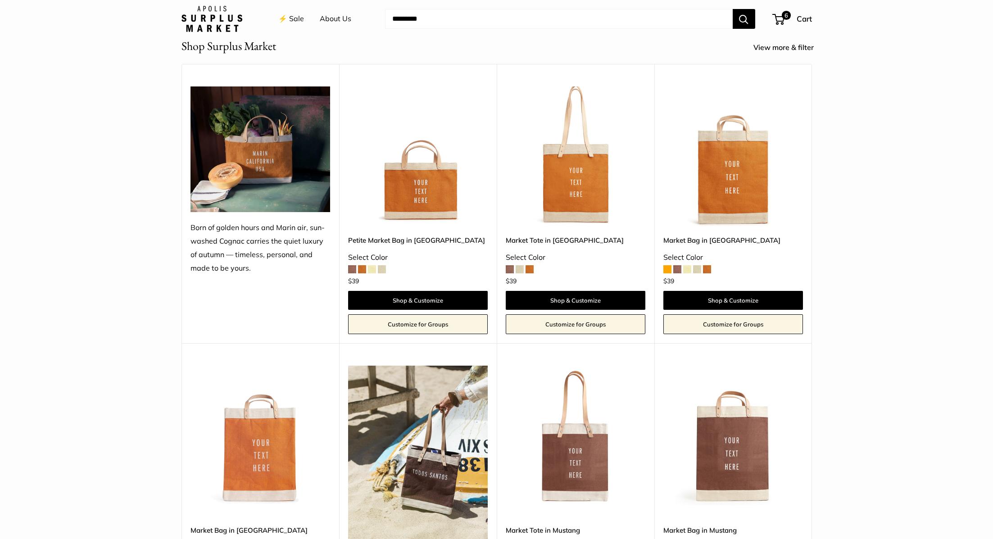
click at [294, 23] on link "⚡️ Sale" at bounding box center [291, 19] width 26 height 14
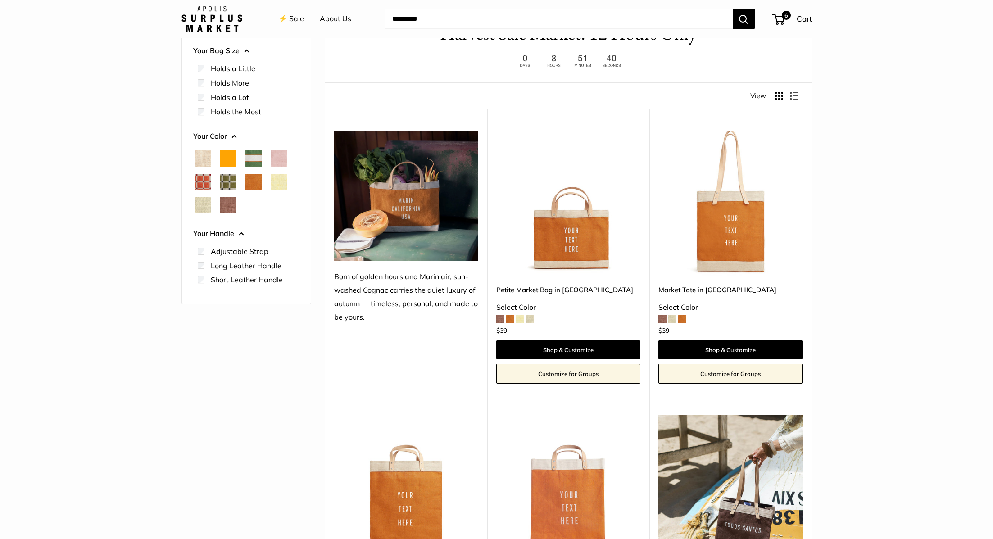
scroll to position [99, 0]
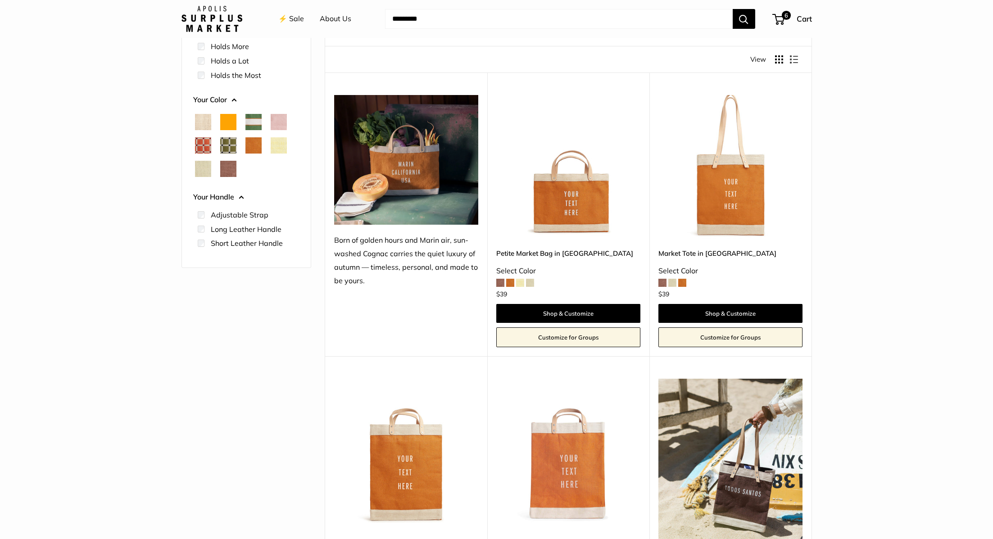
click at [229, 18] on img at bounding box center [211, 19] width 61 height 26
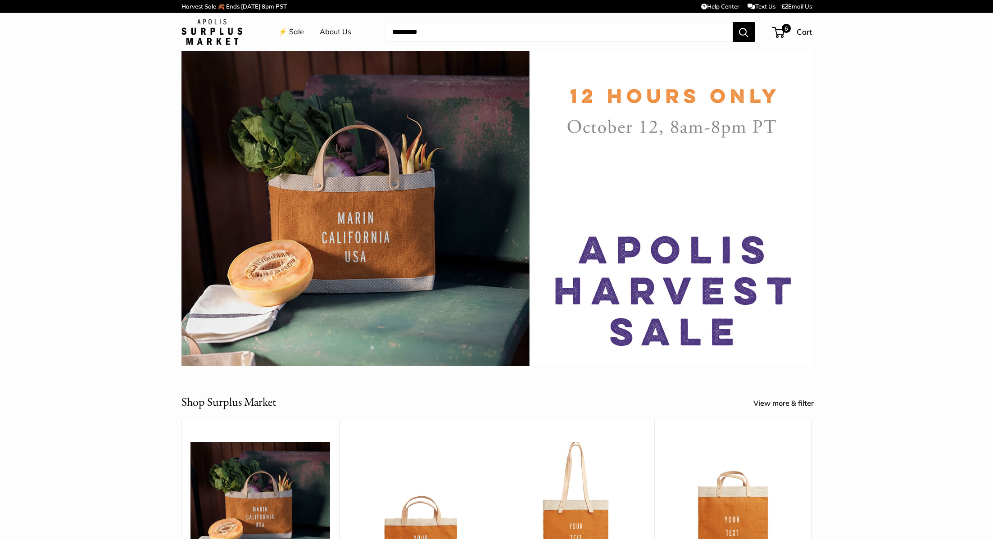
click at [215, 36] on img at bounding box center [211, 32] width 61 height 26
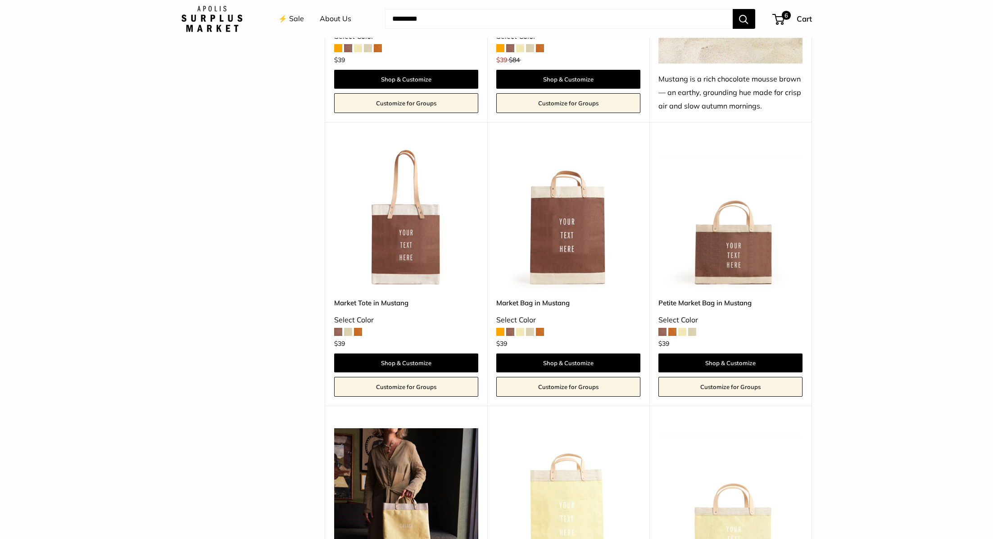
scroll to position [539, 0]
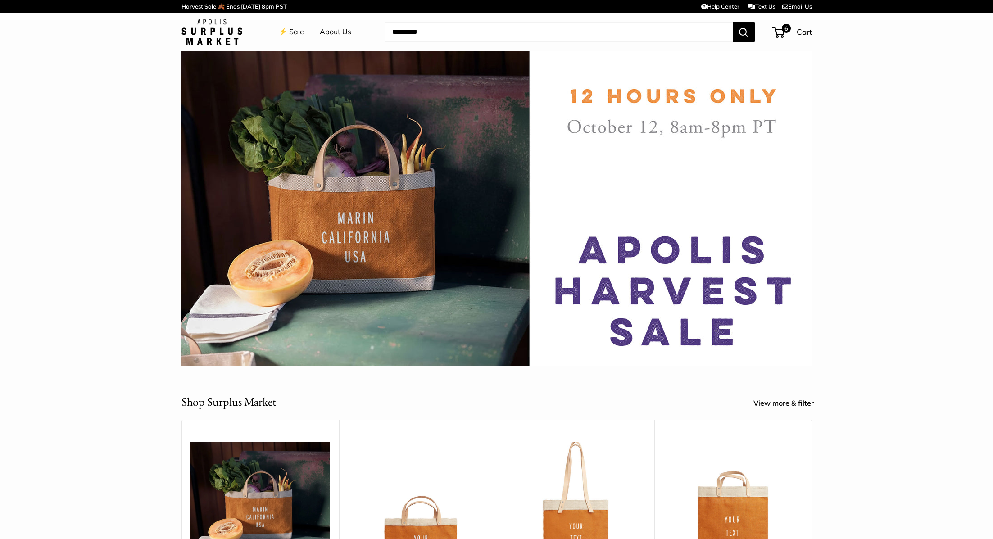
click at [300, 30] on link "⚡️ Sale" at bounding box center [291, 32] width 26 height 14
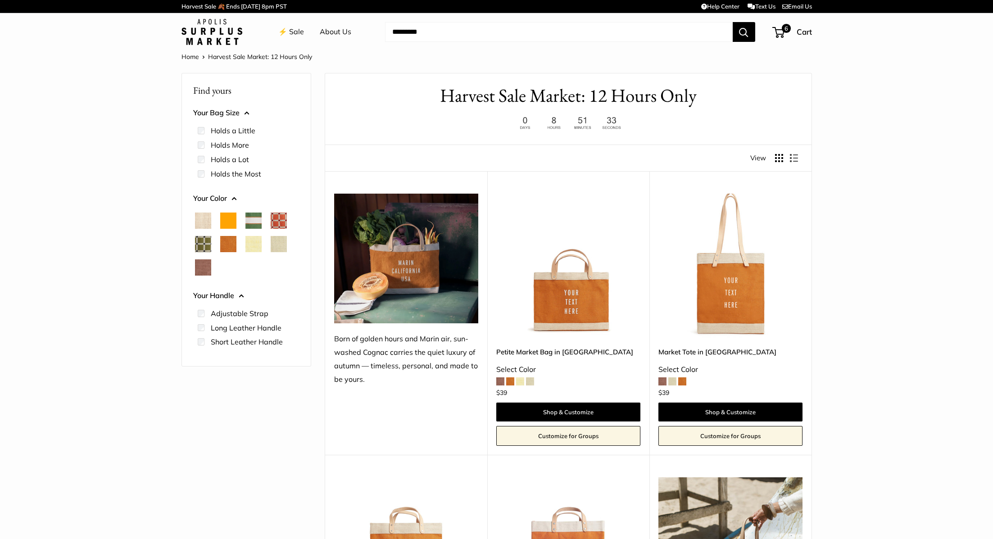
click at [0, 0] on img at bounding box center [0, 0] width 0 height 0
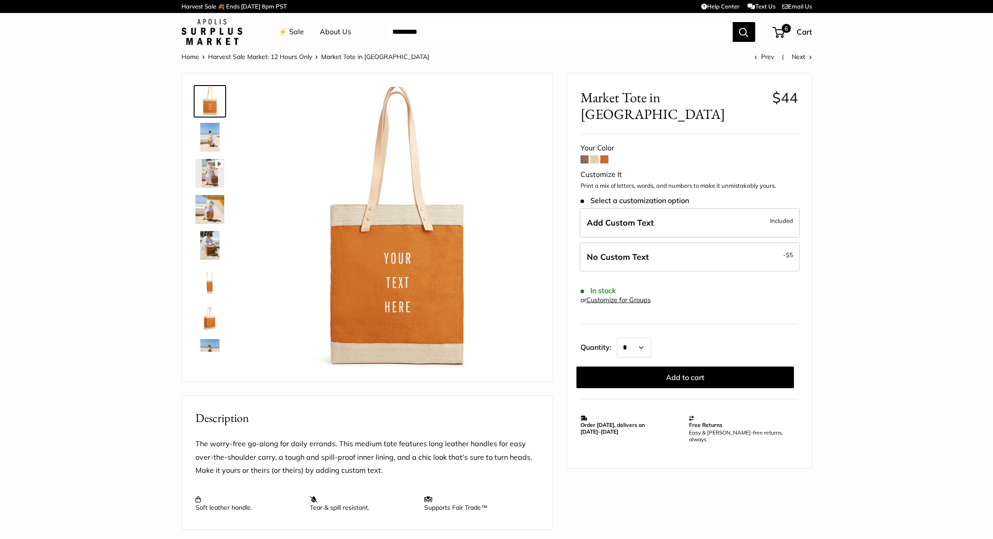
click at [226, 35] on img at bounding box center [211, 32] width 61 height 26
